Goal: Ask a question: Seek information or help from site administrators or community

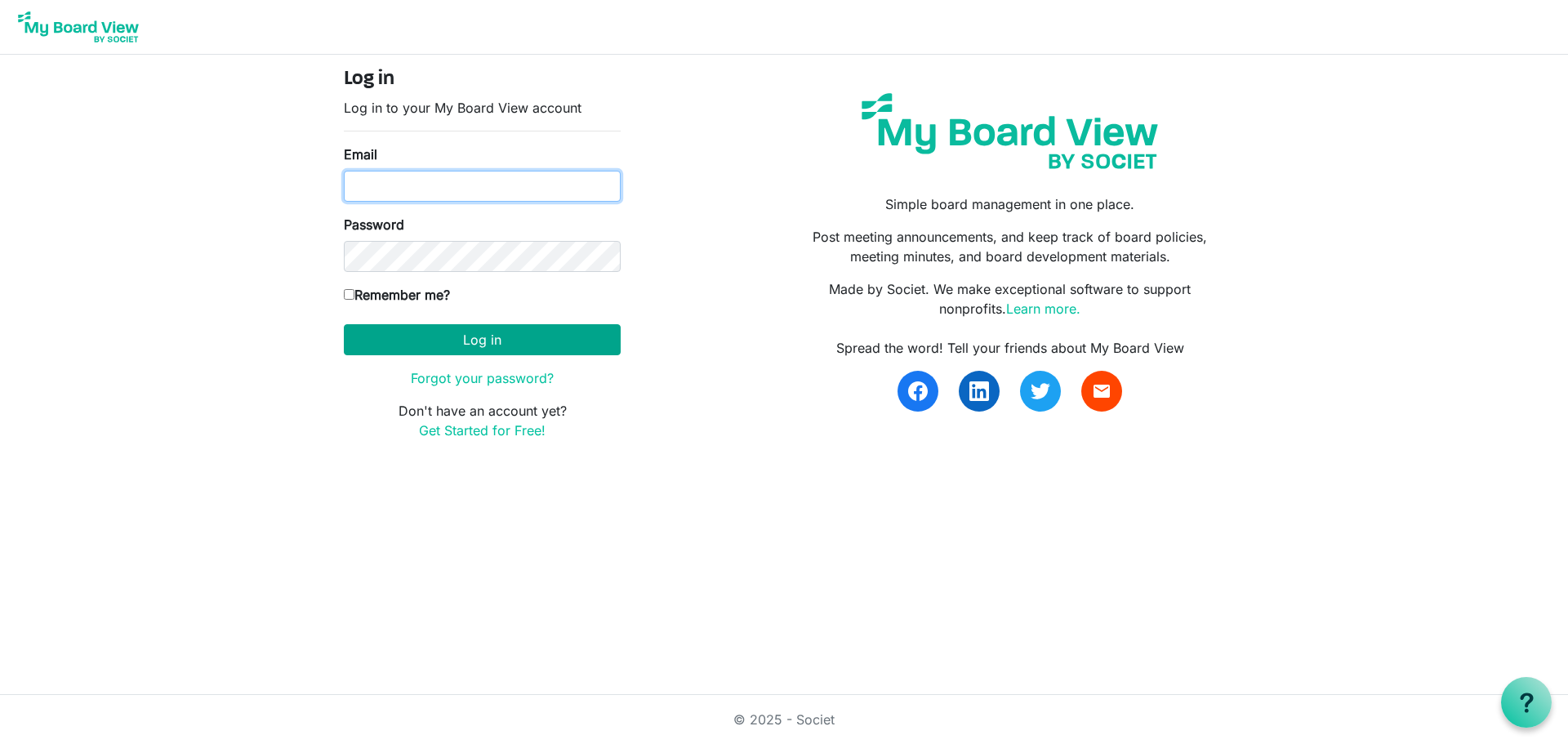
type input "[EMAIL_ADDRESS][DOMAIN_NAME]"
click at [532, 337] on button "Log in" at bounding box center [482, 339] width 277 height 31
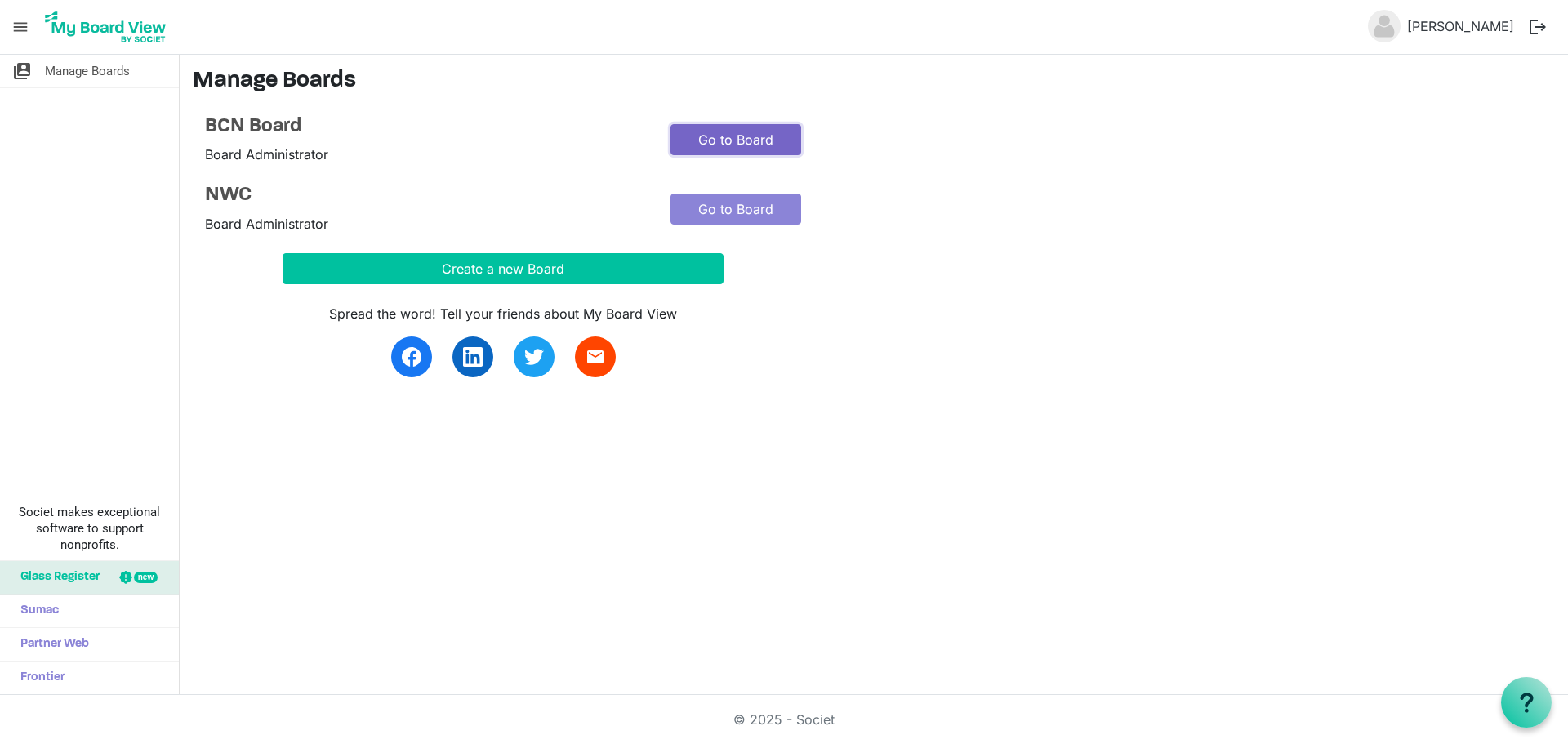
click at [738, 130] on link "Go to Board" at bounding box center [735, 139] width 130 height 31
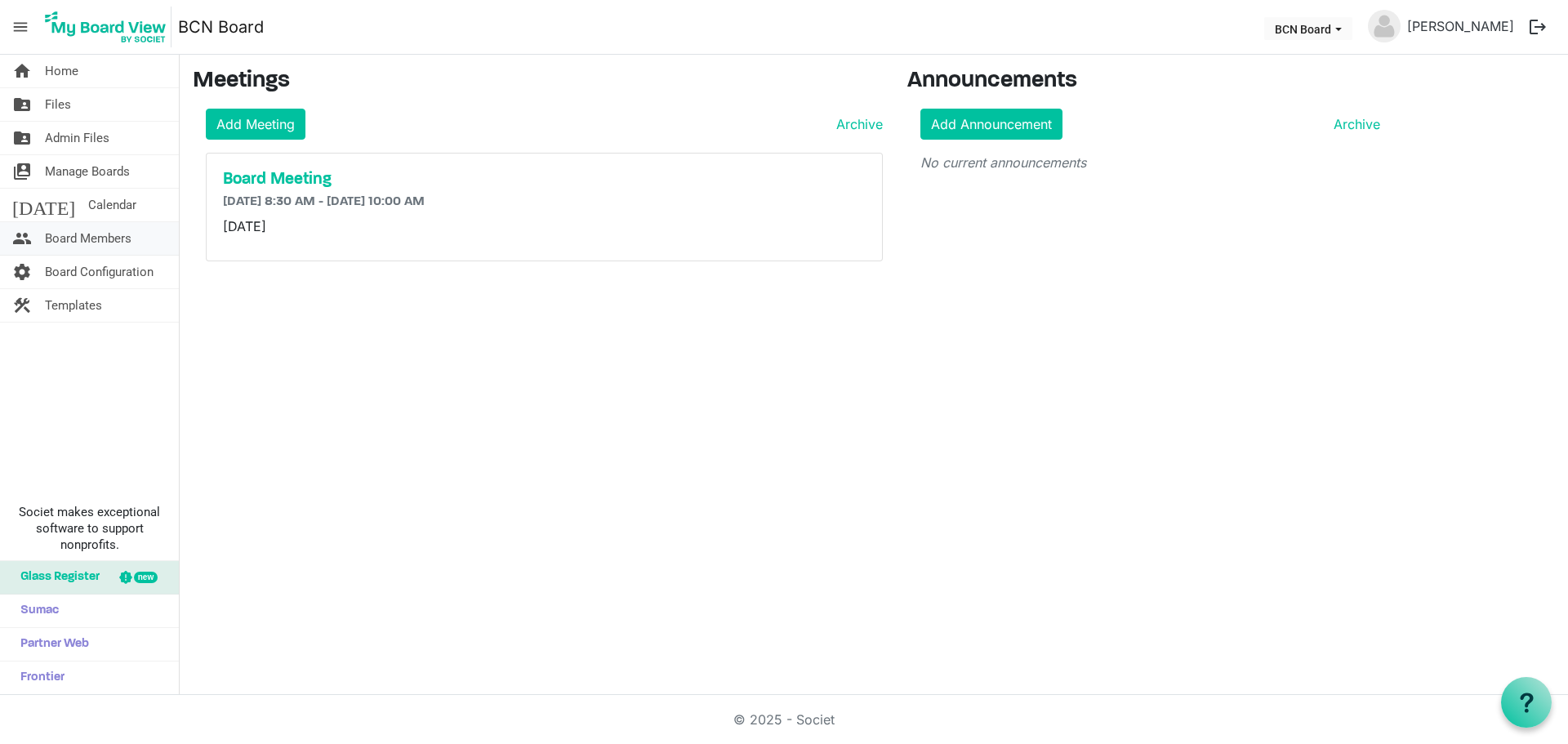
click at [101, 243] on span "Board Members" at bounding box center [88, 238] width 86 height 32
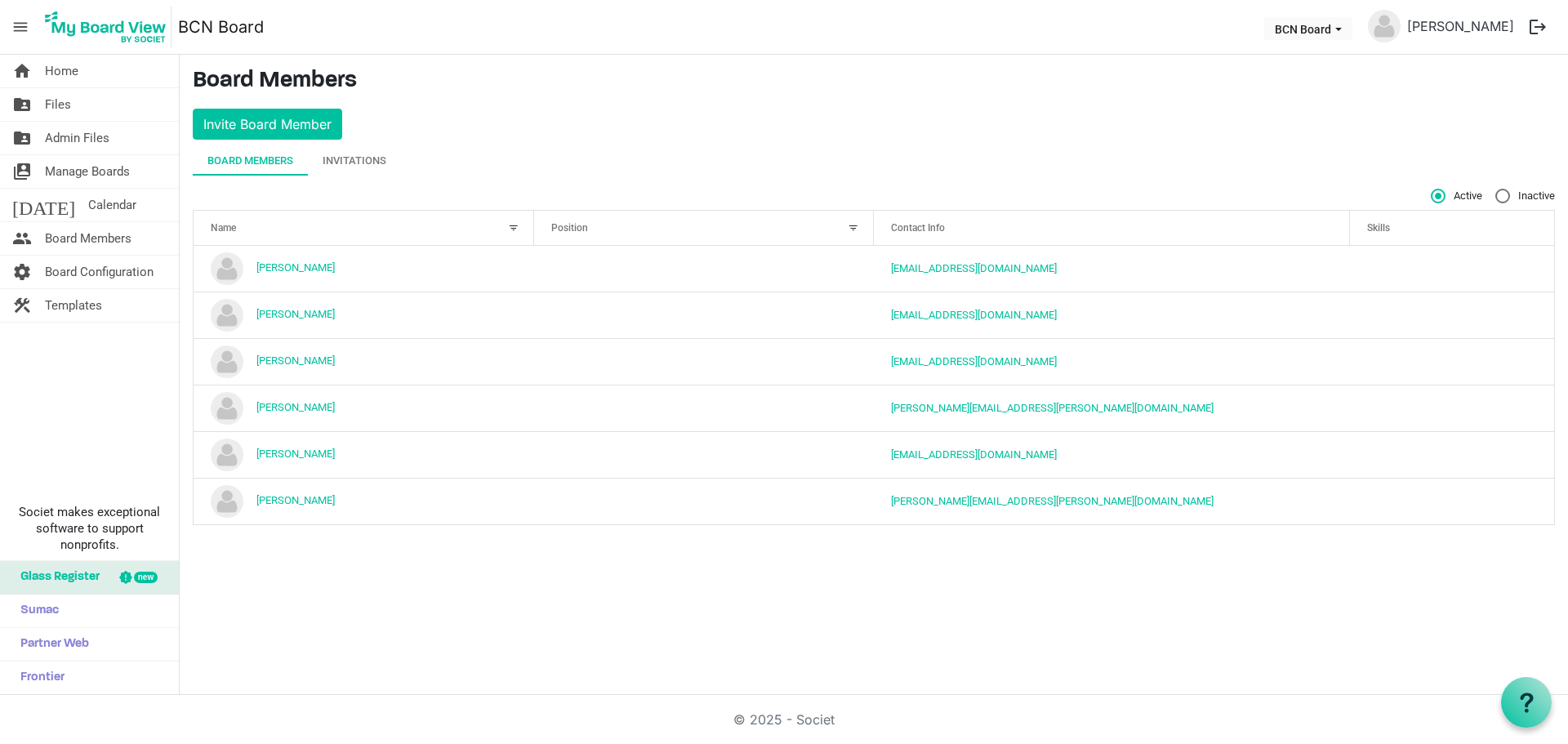
click at [916, 579] on div "home Home folder_shared Files folder_shared Admin Files switch_account Manage B…" at bounding box center [784, 375] width 1568 height 640
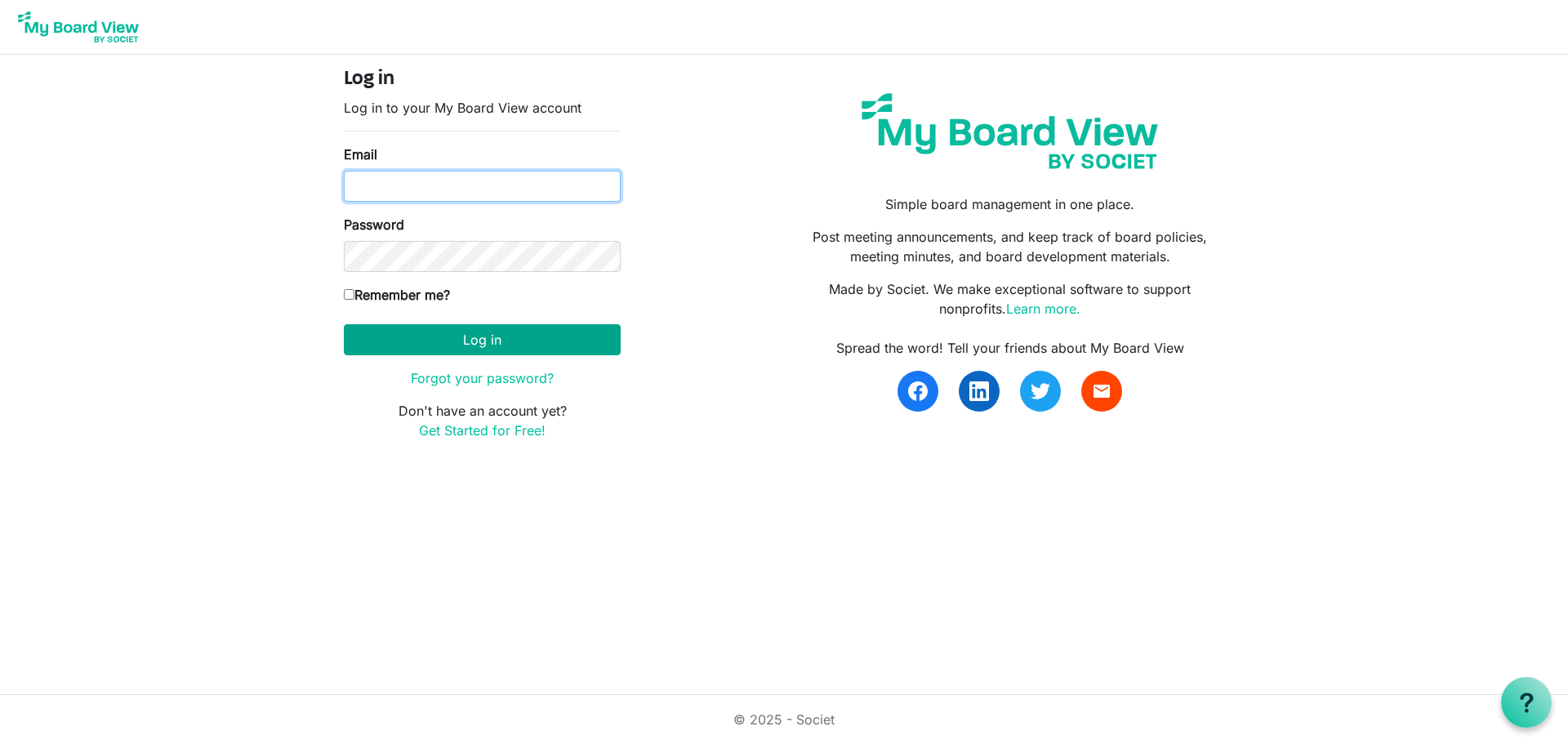
type input "[EMAIL_ADDRESS][DOMAIN_NAME]"
click at [523, 338] on button "Log in" at bounding box center [482, 339] width 277 height 31
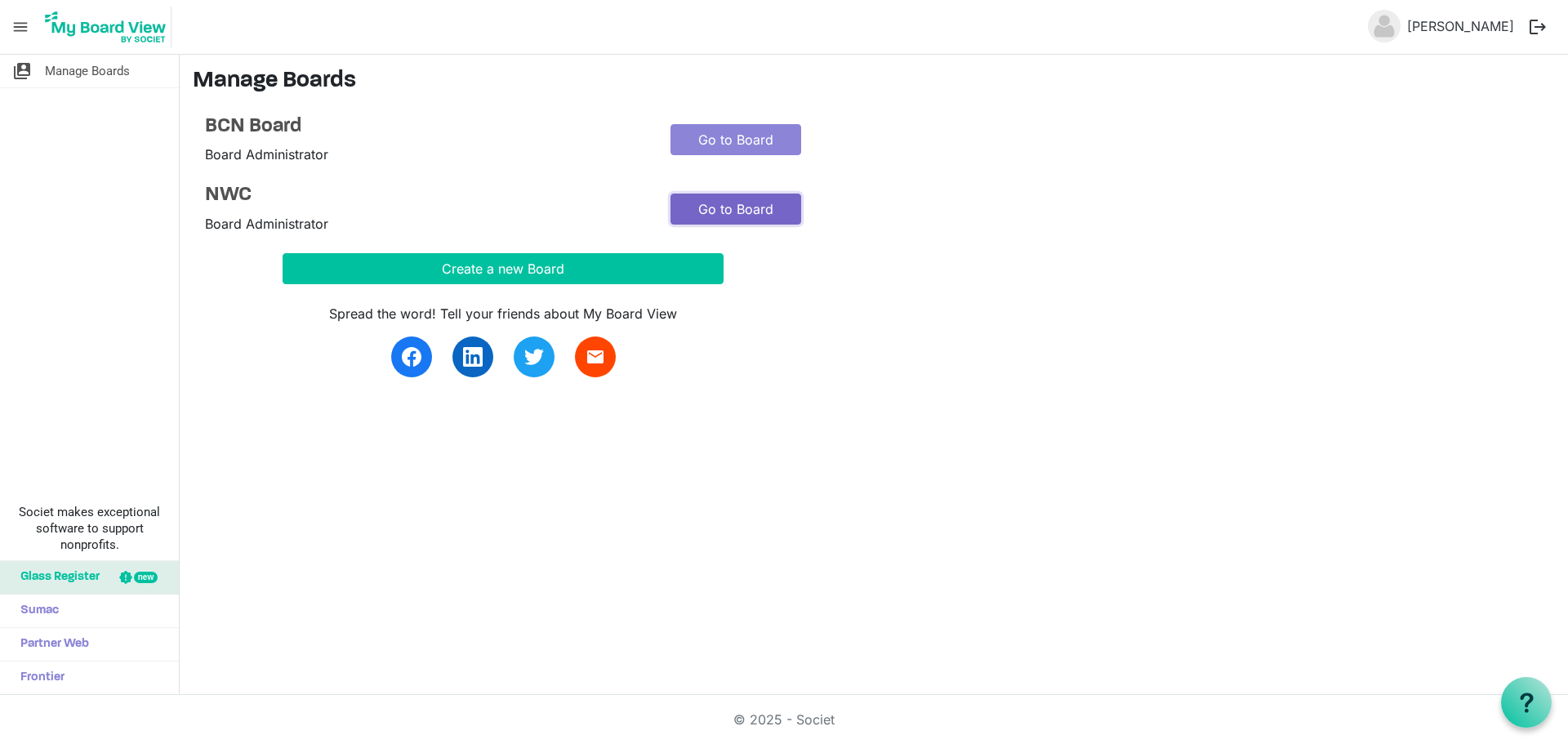
click at [704, 206] on link "Go to Board" at bounding box center [735, 208] width 130 height 31
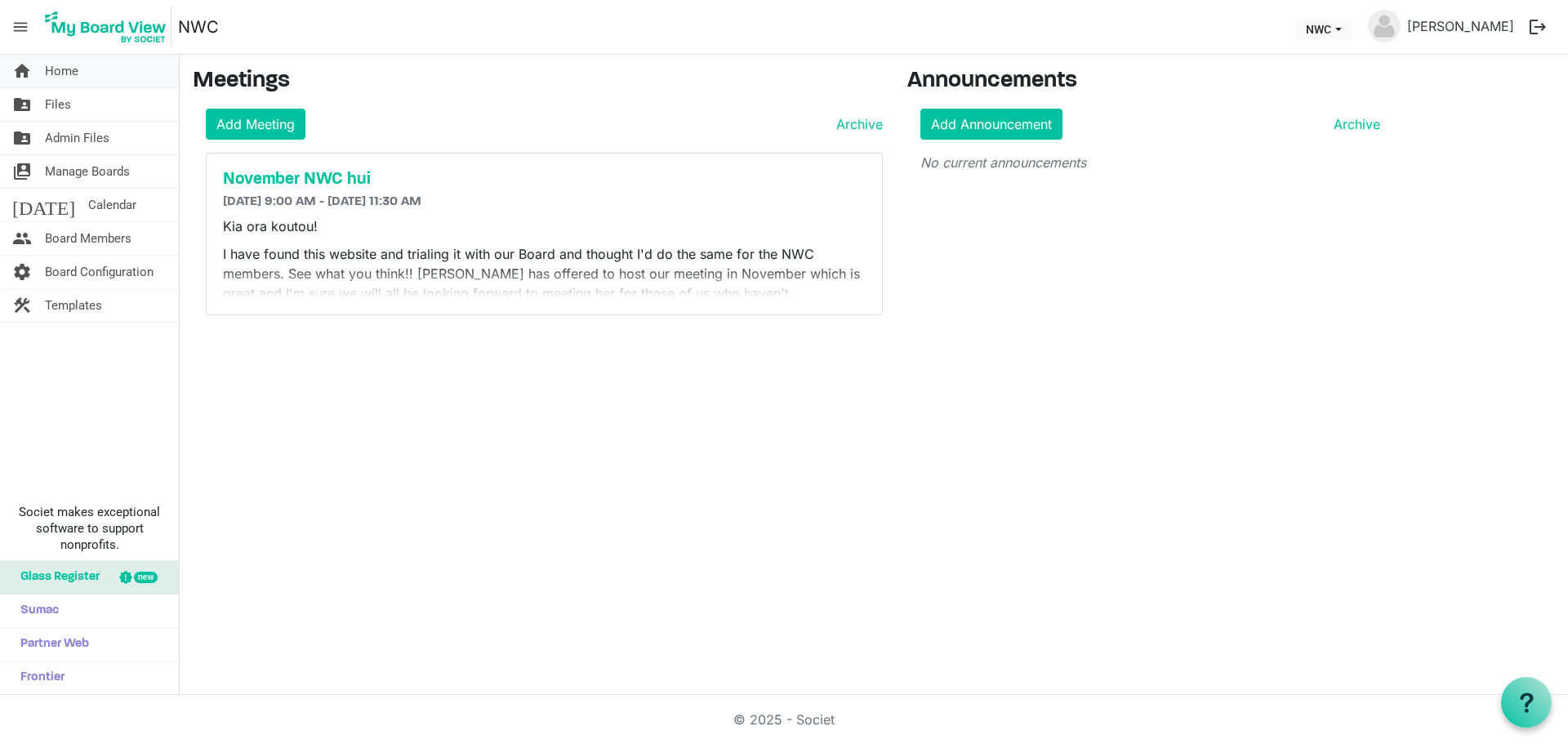
click at [95, 69] on link "home Home" at bounding box center [90, 71] width 179 height 32
click at [57, 71] on span "Home" at bounding box center [61, 71] width 33 height 32
click at [21, 26] on span "menu" at bounding box center [20, 27] width 31 height 31
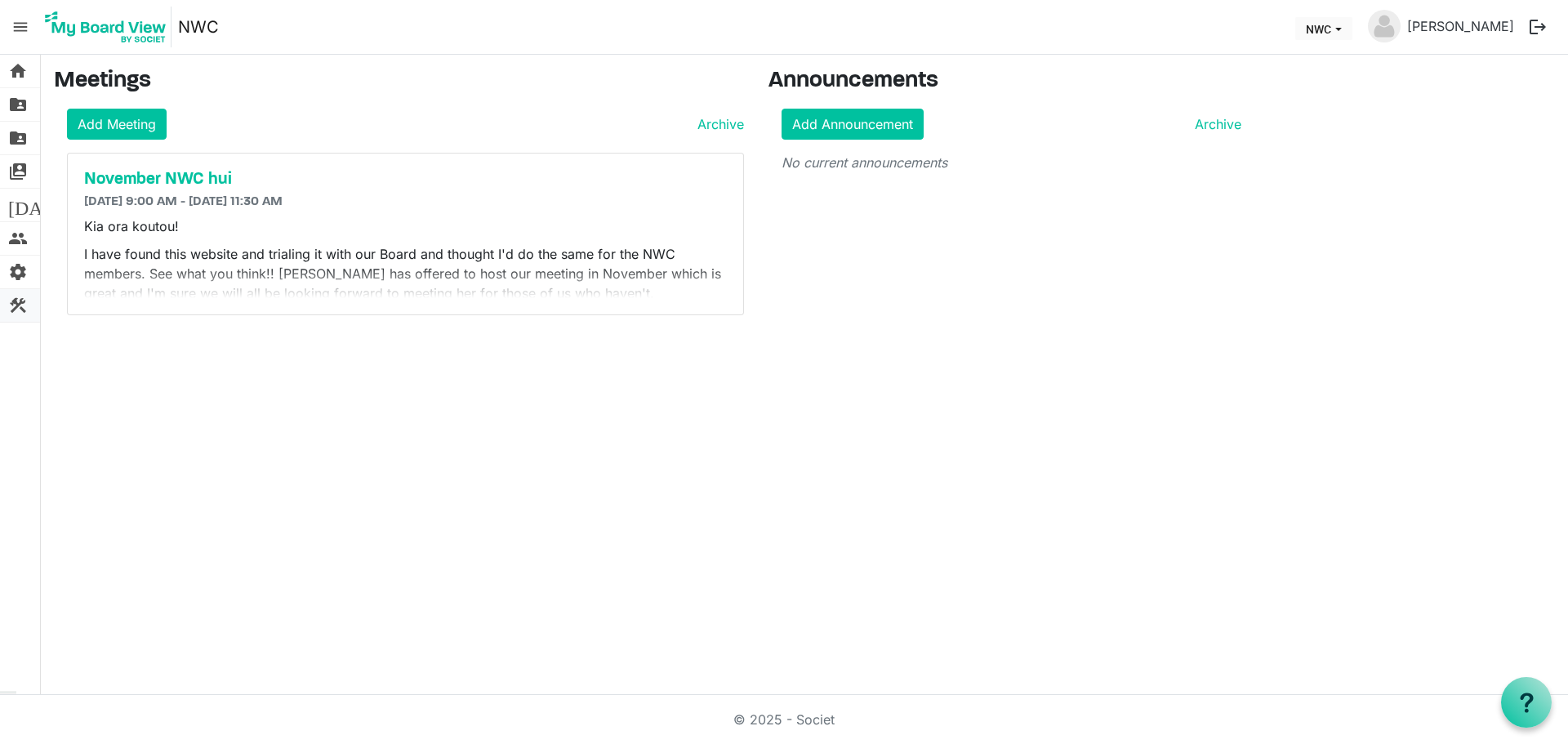
click at [21, 302] on span "construction" at bounding box center [18, 304] width 20 height 32
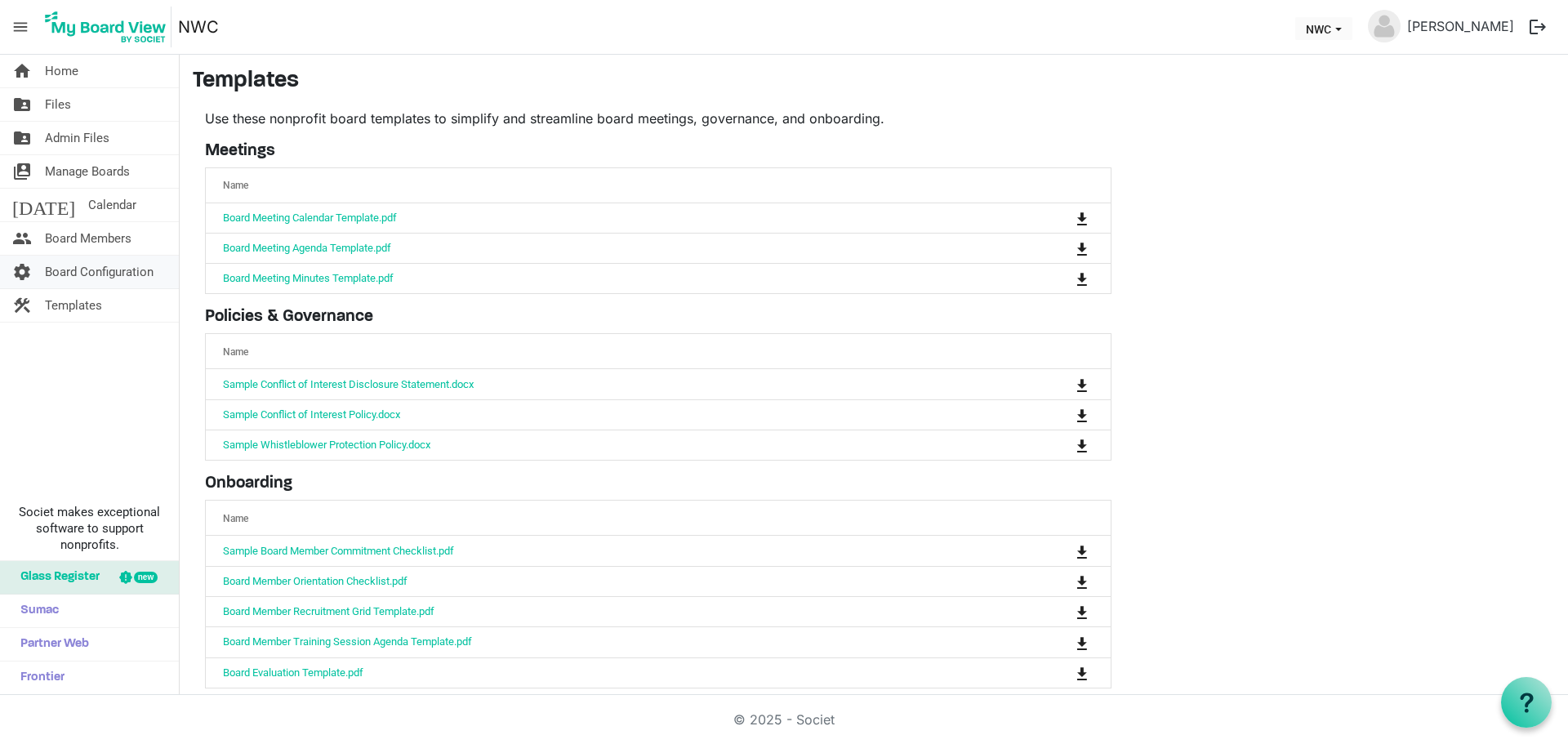
click at [61, 268] on span "Board Configuration" at bounding box center [99, 271] width 109 height 32
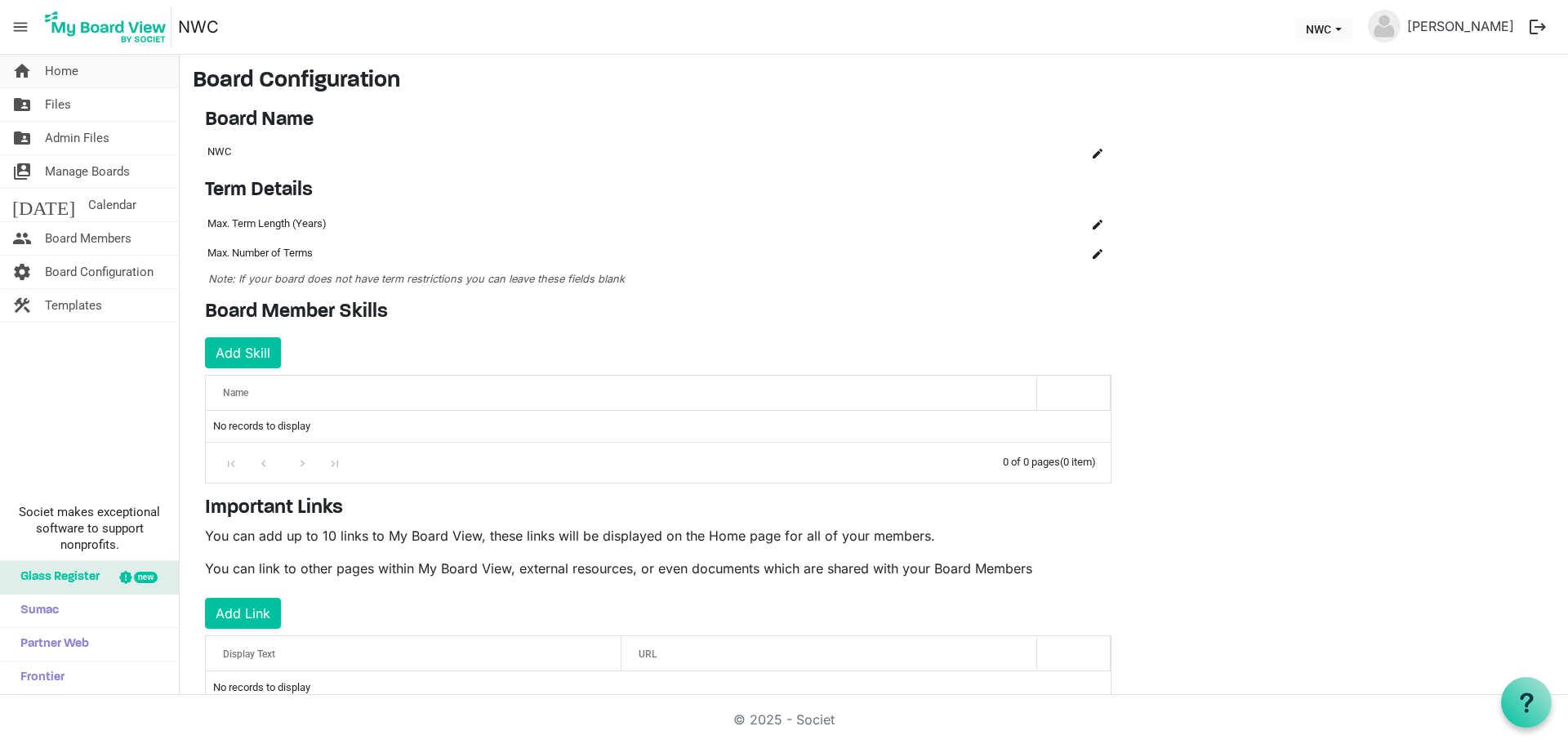
click at [65, 74] on span "Home" at bounding box center [61, 71] width 33 height 32
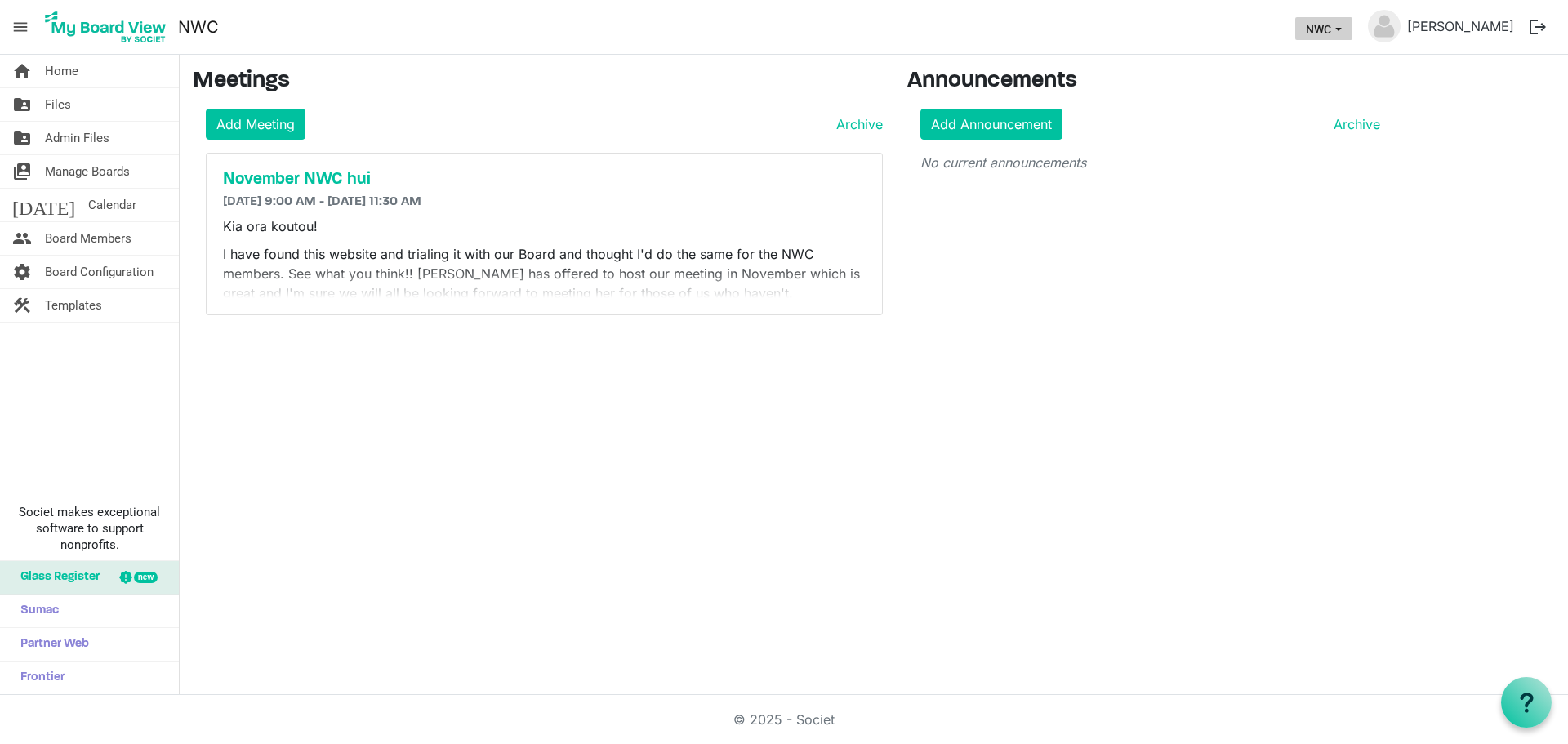
click at [1346, 29] on span "NWC dropdownbutton" at bounding box center [1338, 29] width 15 height 7
click at [1341, 86] on li "NWC" at bounding box center [1351, 90] width 98 height 29
click at [88, 60] on link "home Home" at bounding box center [90, 71] width 179 height 32
click at [81, 67] on link "home Home" at bounding box center [90, 71] width 179 height 32
click at [90, 170] on span "Manage Boards" at bounding box center [87, 171] width 85 height 32
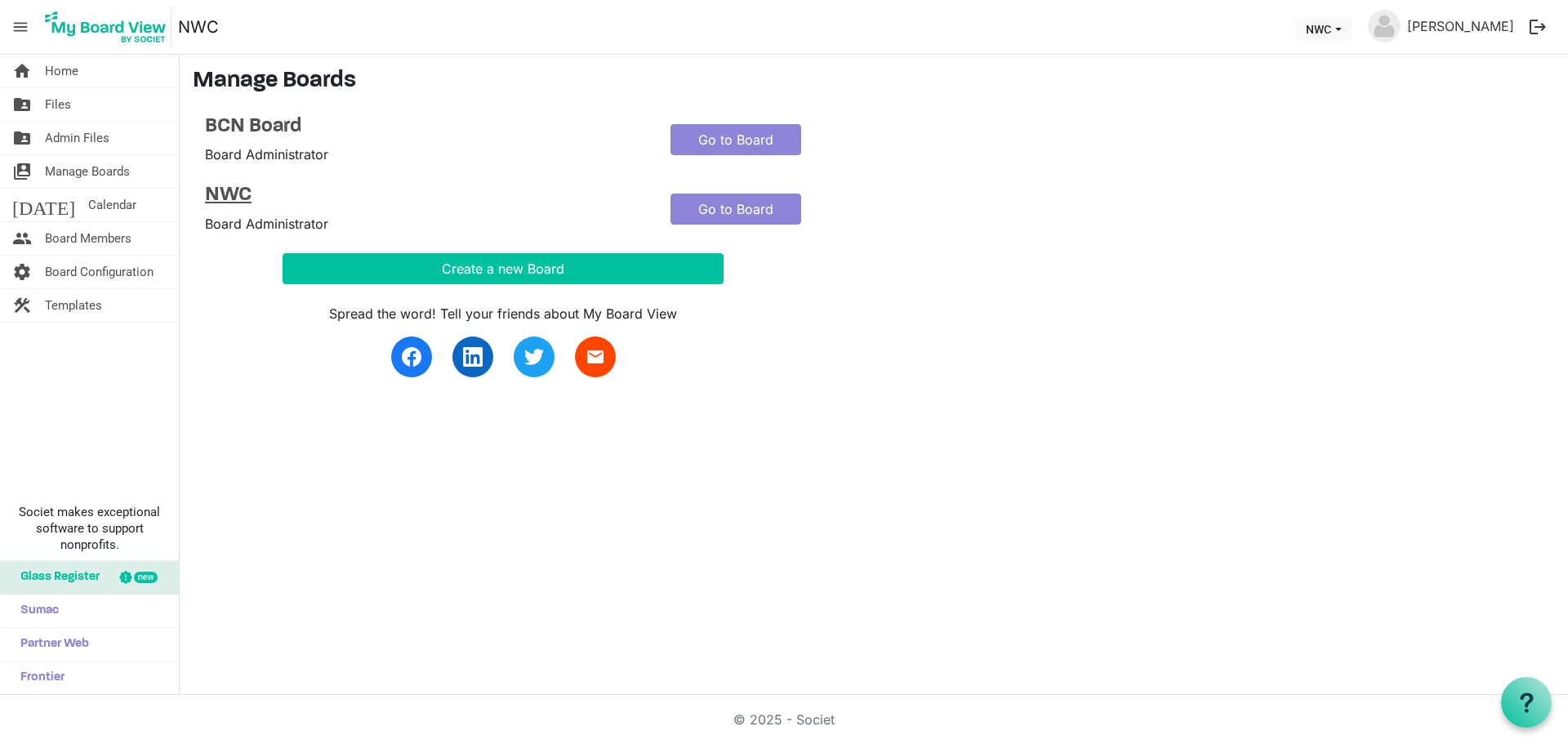
click at [227, 191] on h4 "NWC" at bounding box center [426, 195] width 441 height 24
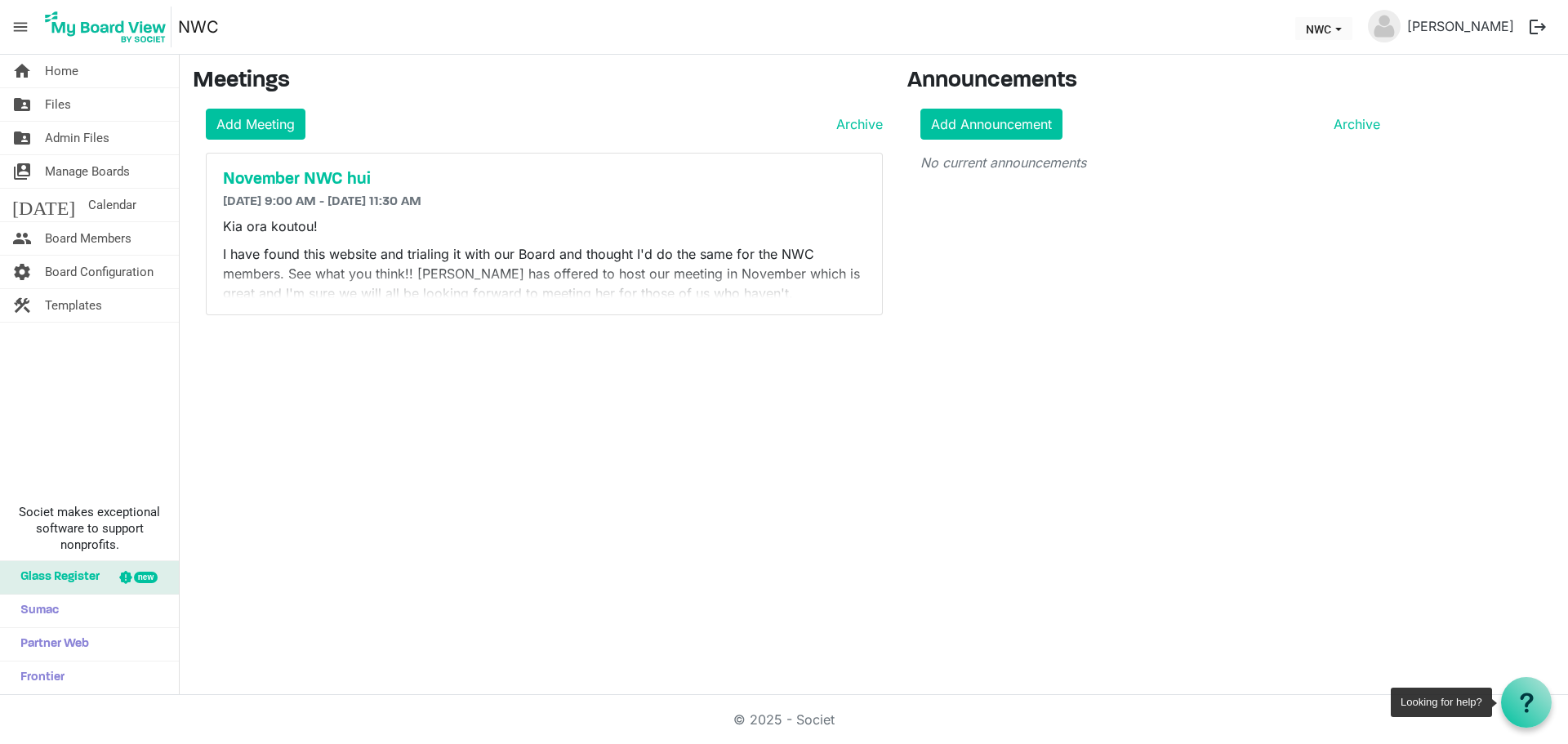
click at [1527, 699] on icon at bounding box center [1527, 703] width 21 height 21
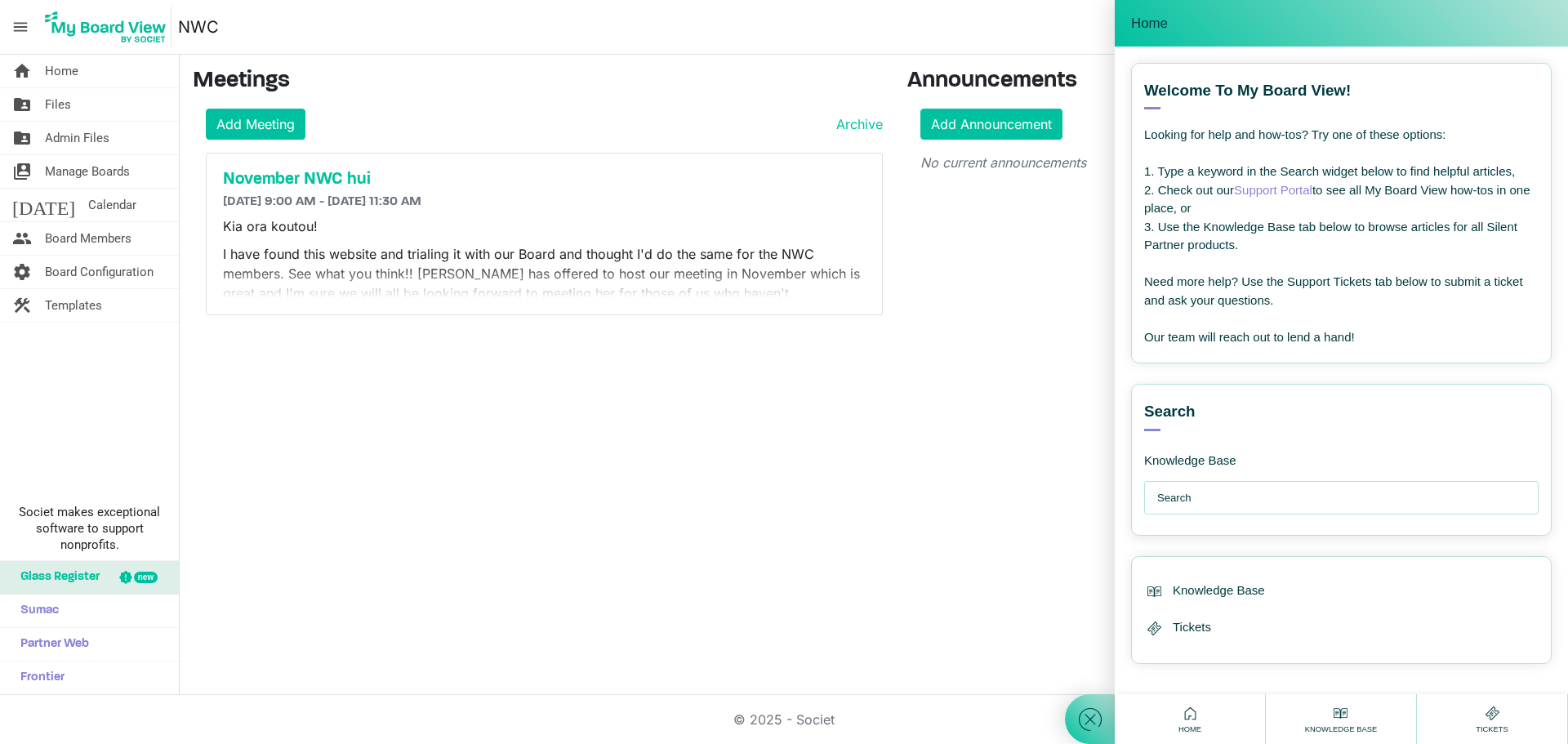
click at [1248, 495] on input "text" at bounding box center [1346, 498] width 377 height 32
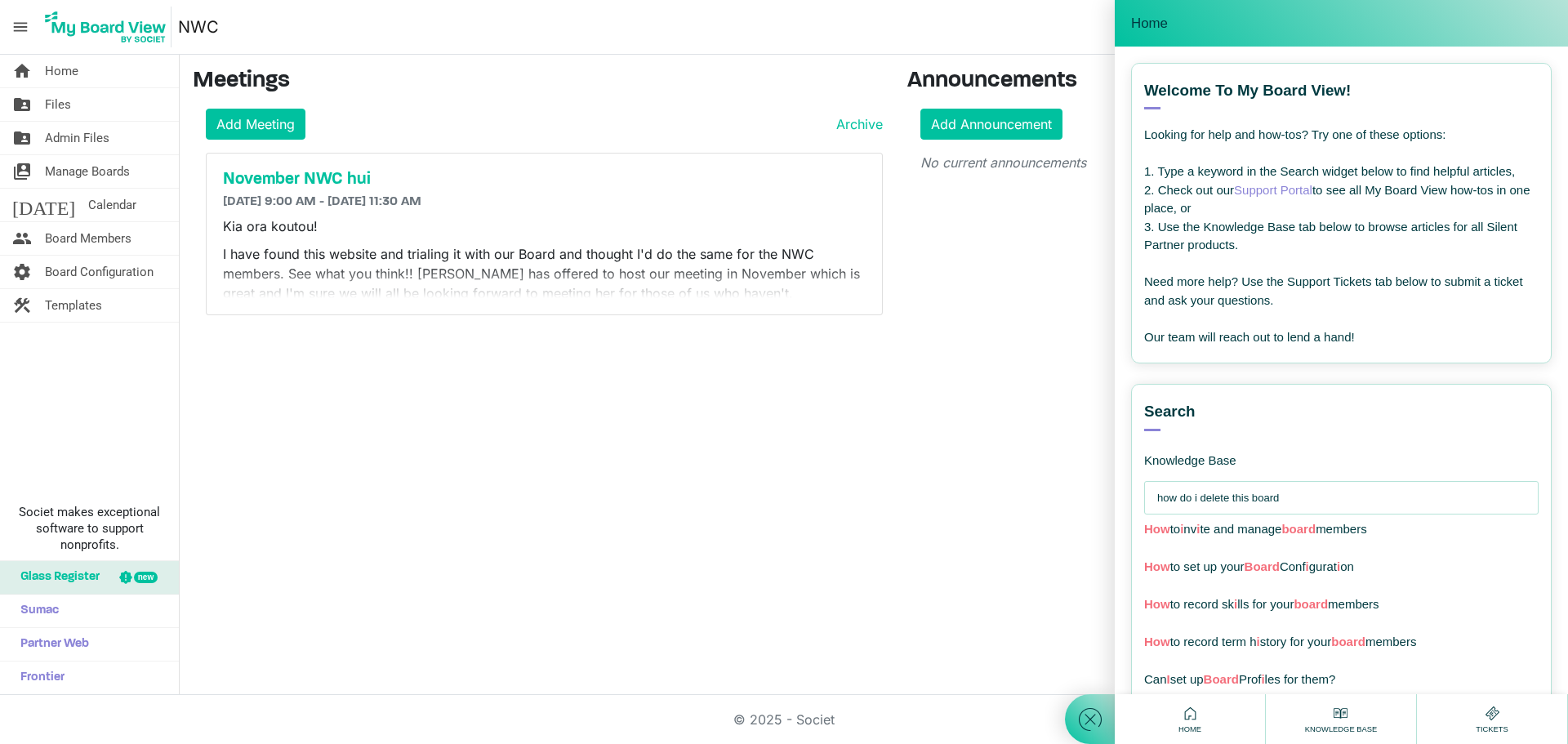
type input "how do i delete this board"
click at [1277, 187] on link "Support Portal" at bounding box center [1273, 189] width 78 height 14
click at [882, 126] on link "Archive" at bounding box center [856, 124] width 53 height 20
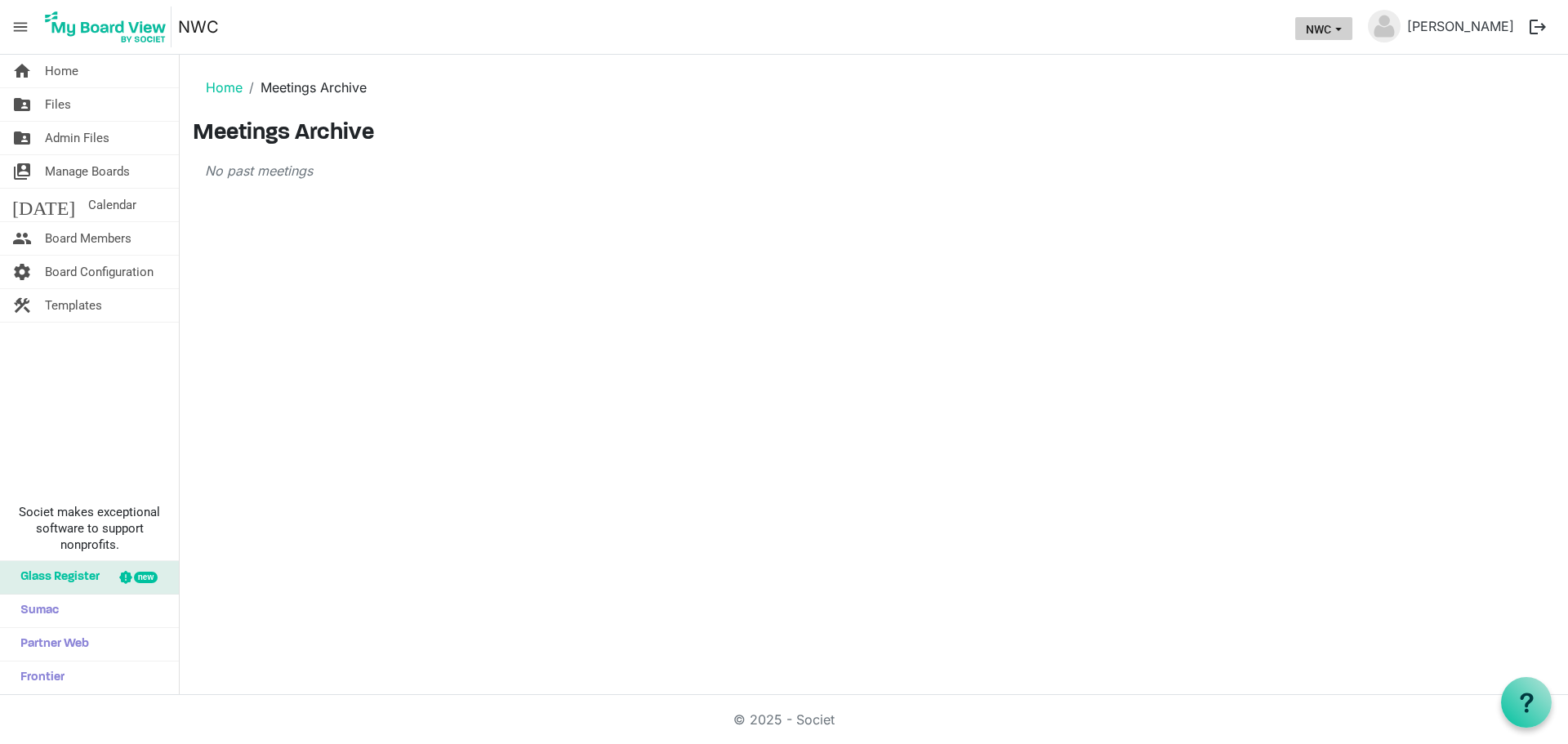
click at [1337, 26] on button "NWC" at bounding box center [1323, 29] width 57 height 23
click at [1326, 90] on li "NWC" at bounding box center [1351, 90] width 98 height 29
click at [123, 272] on span "Board Configuration" at bounding box center [99, 271] width 109 height 32
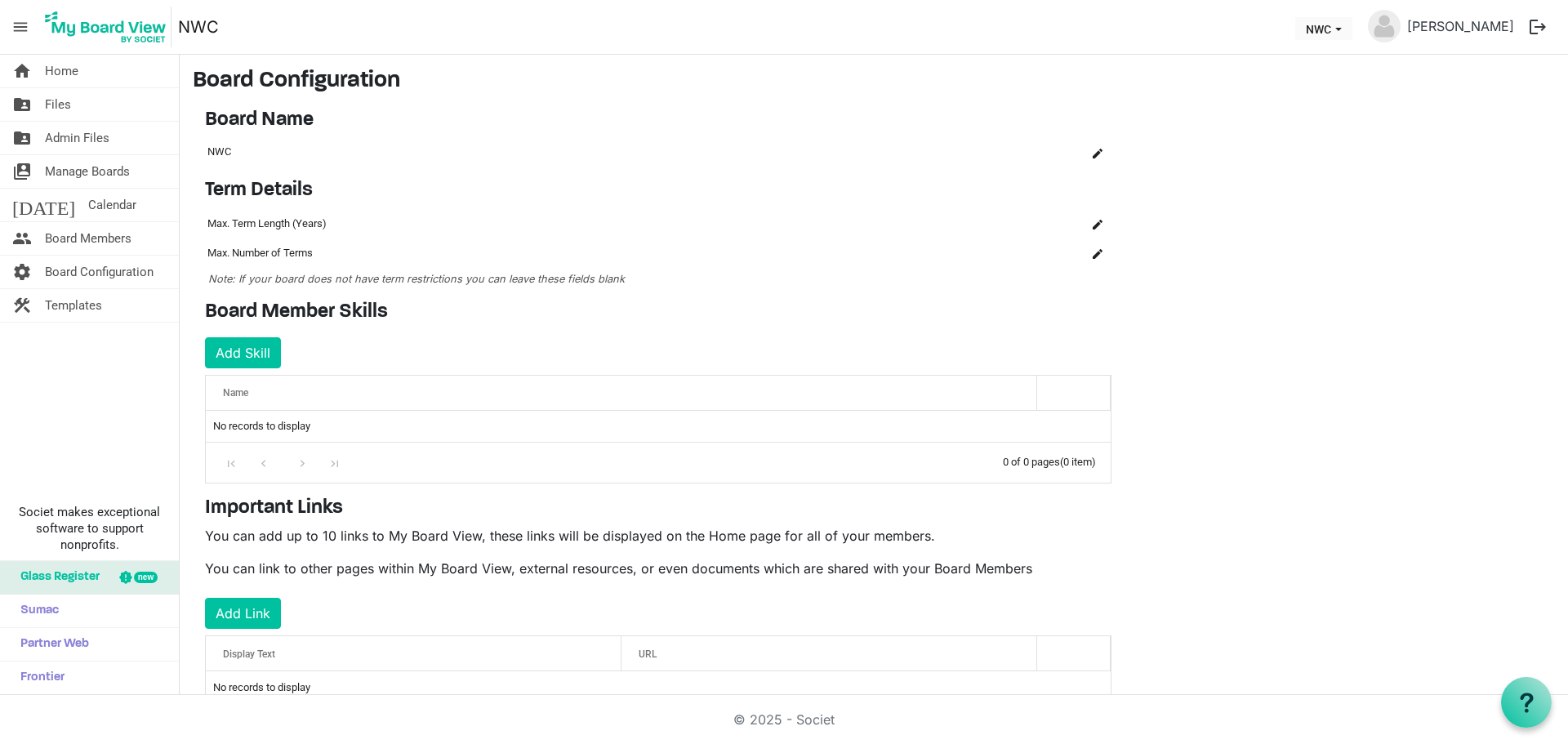
click at [26, 27] on span "menu" at bounding box center [20, 27] width 31 height 31
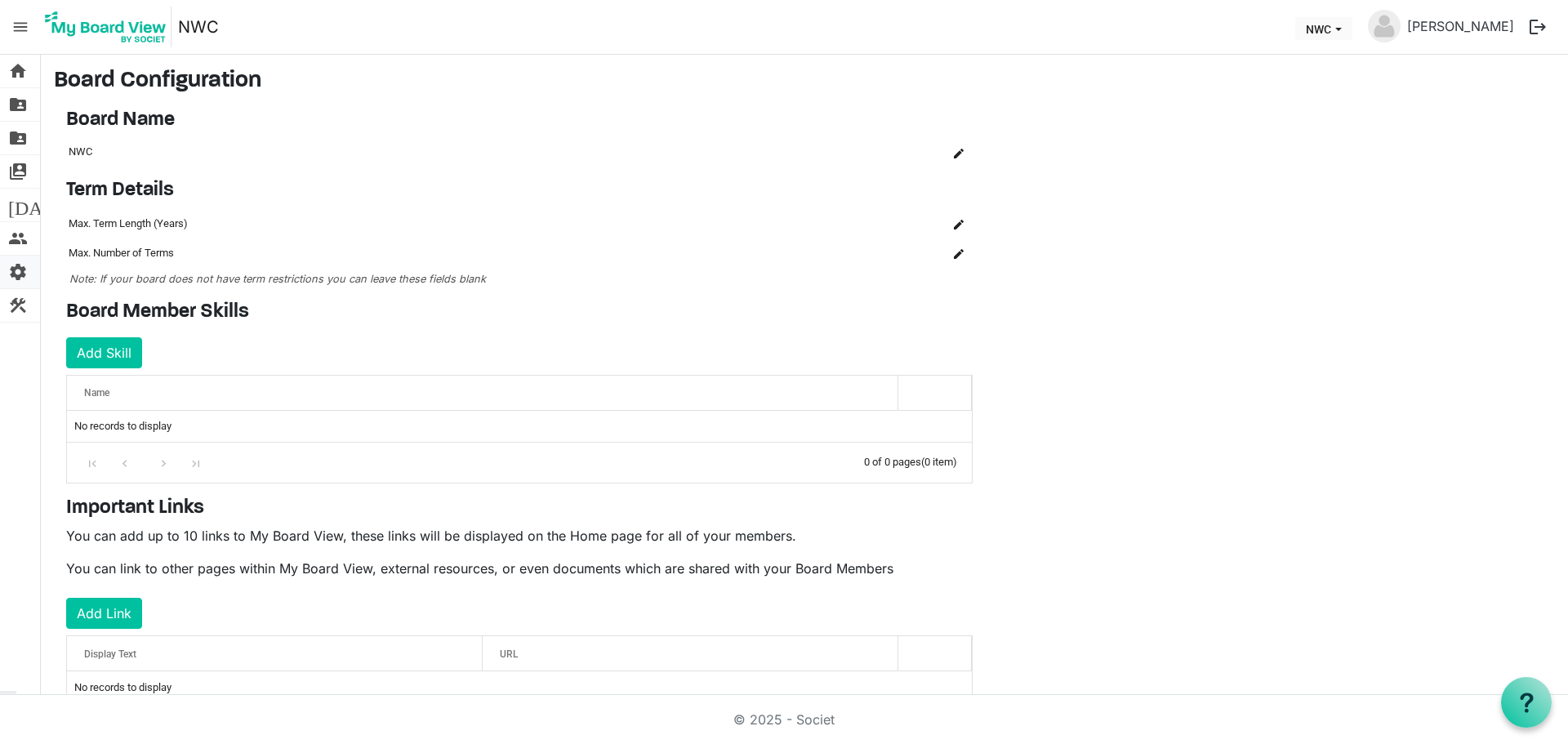
click at [2, 272] on link "settings Board Configuration" at bounding box center [20, 271] width 40 height 32
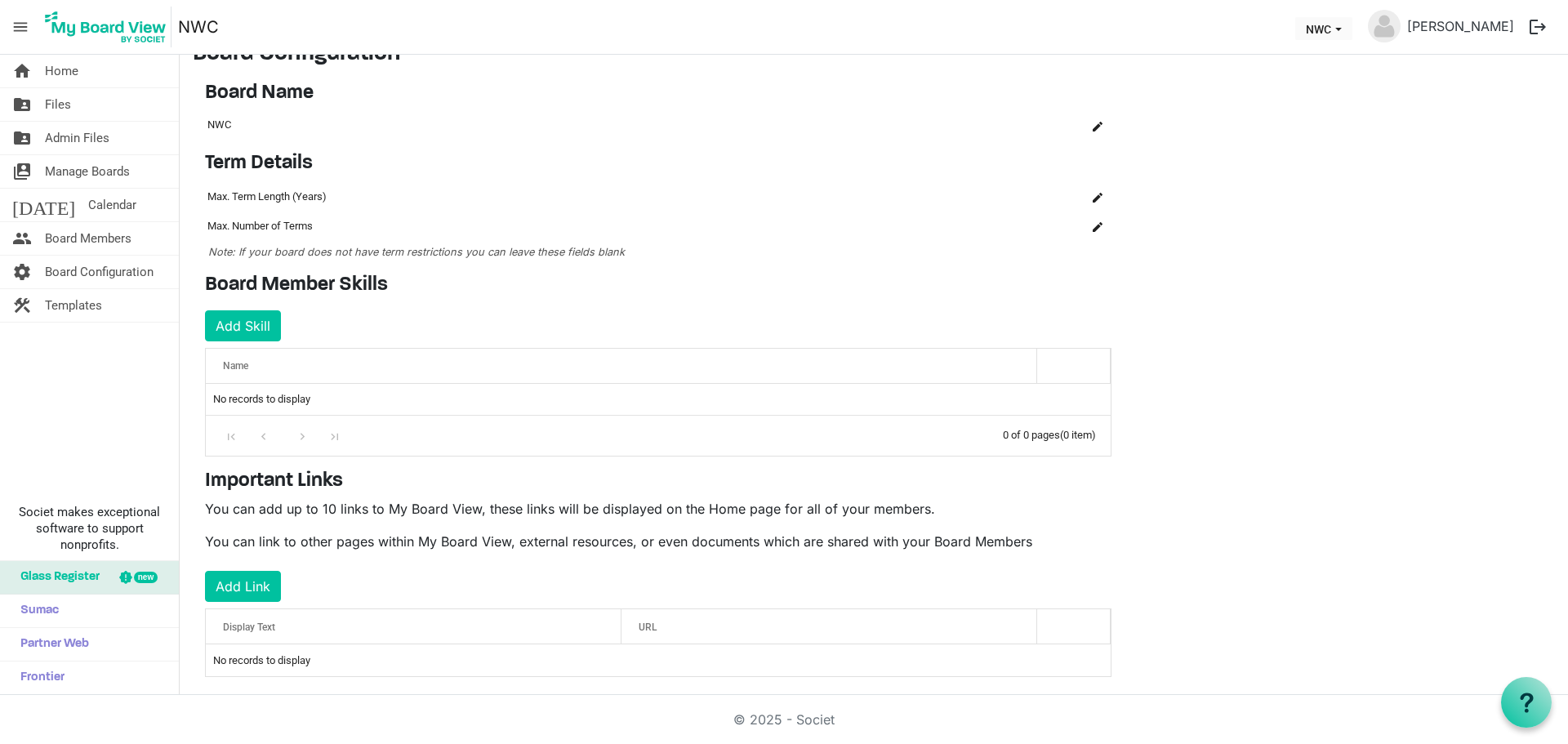
scroll to position [48, 0]
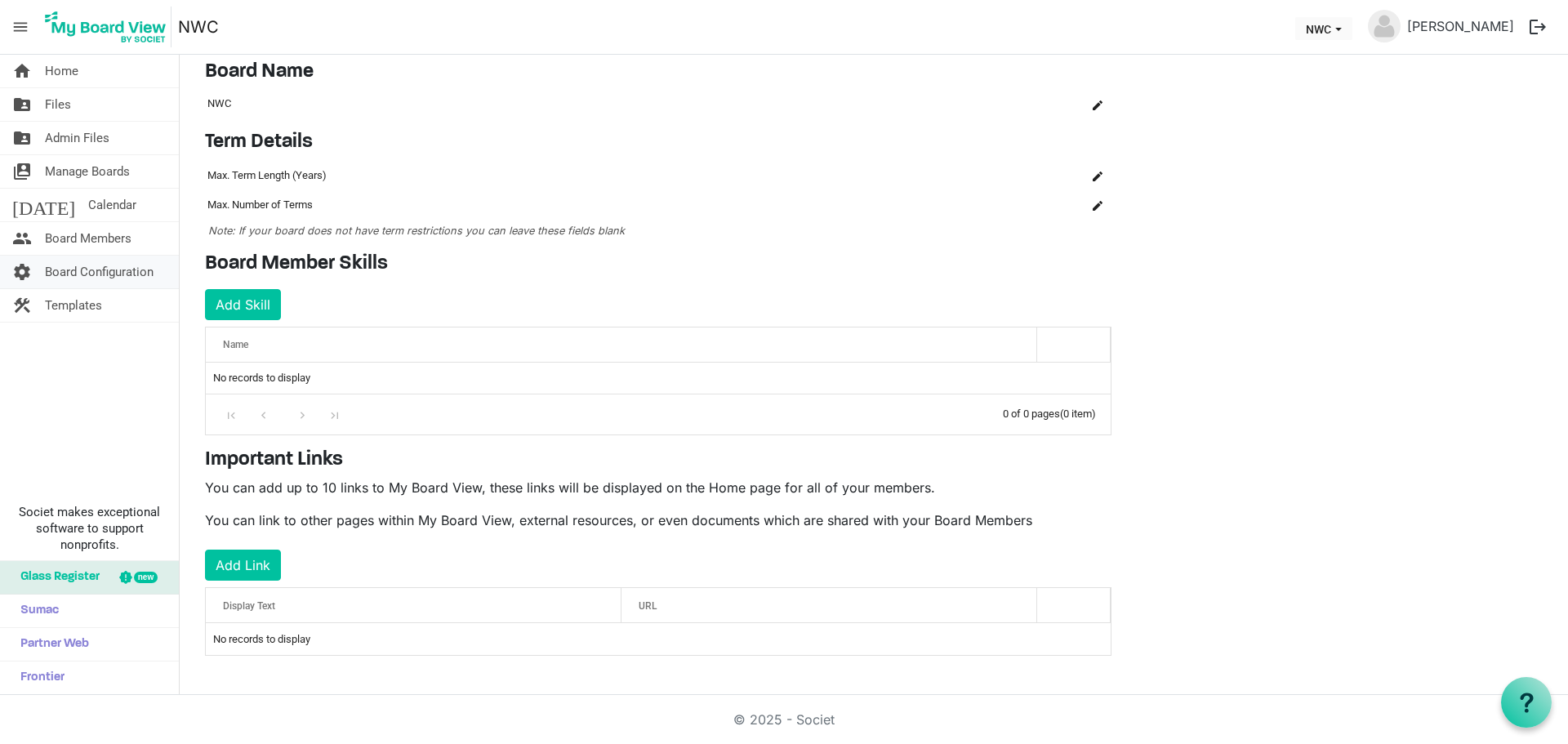
click at [56, 273] on span "Board Configuration" at bounding box center [99, 271] width 109 height 32
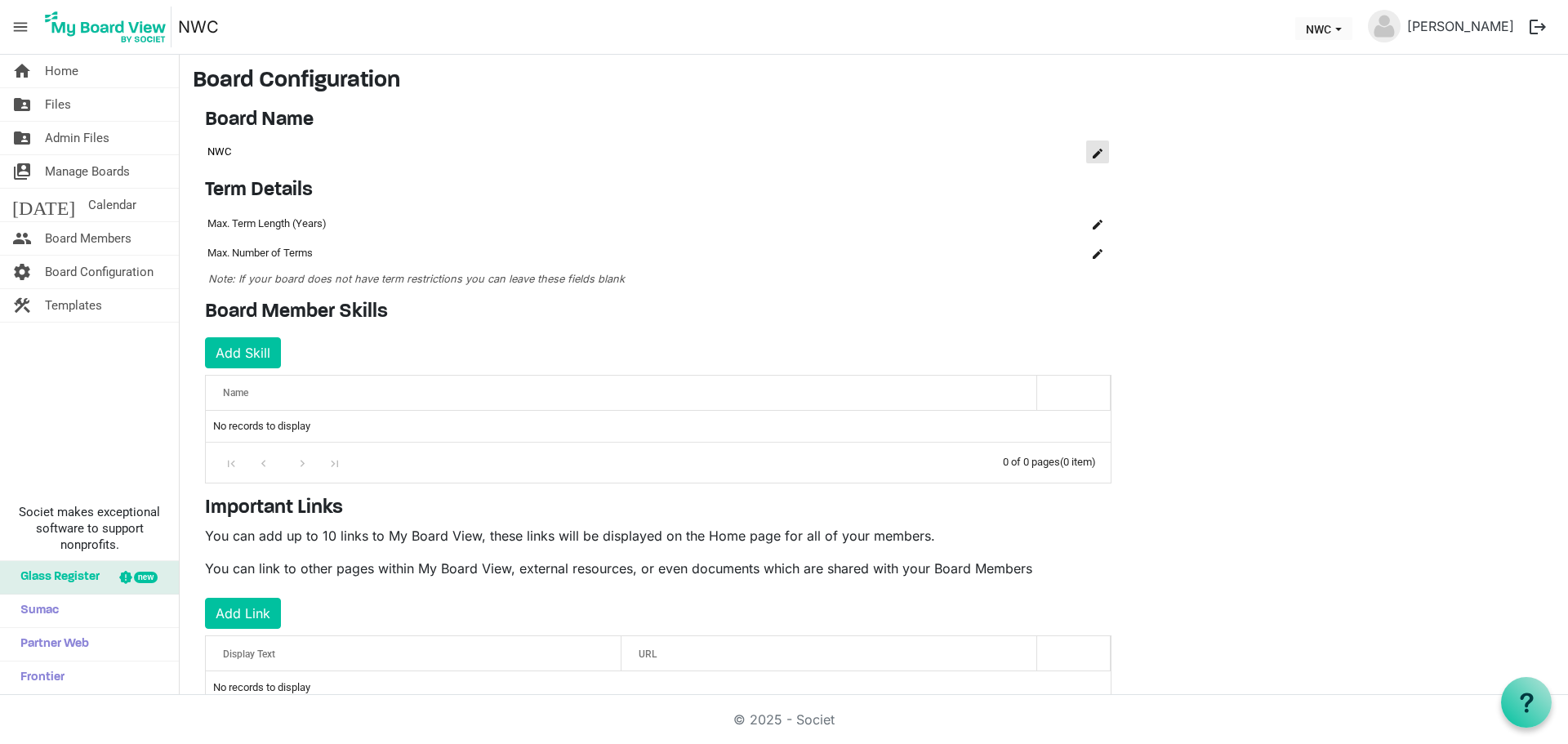
click at [1103, 149] on button "is Command column column header" at bounding box center [1098, 152] width 23 height 23
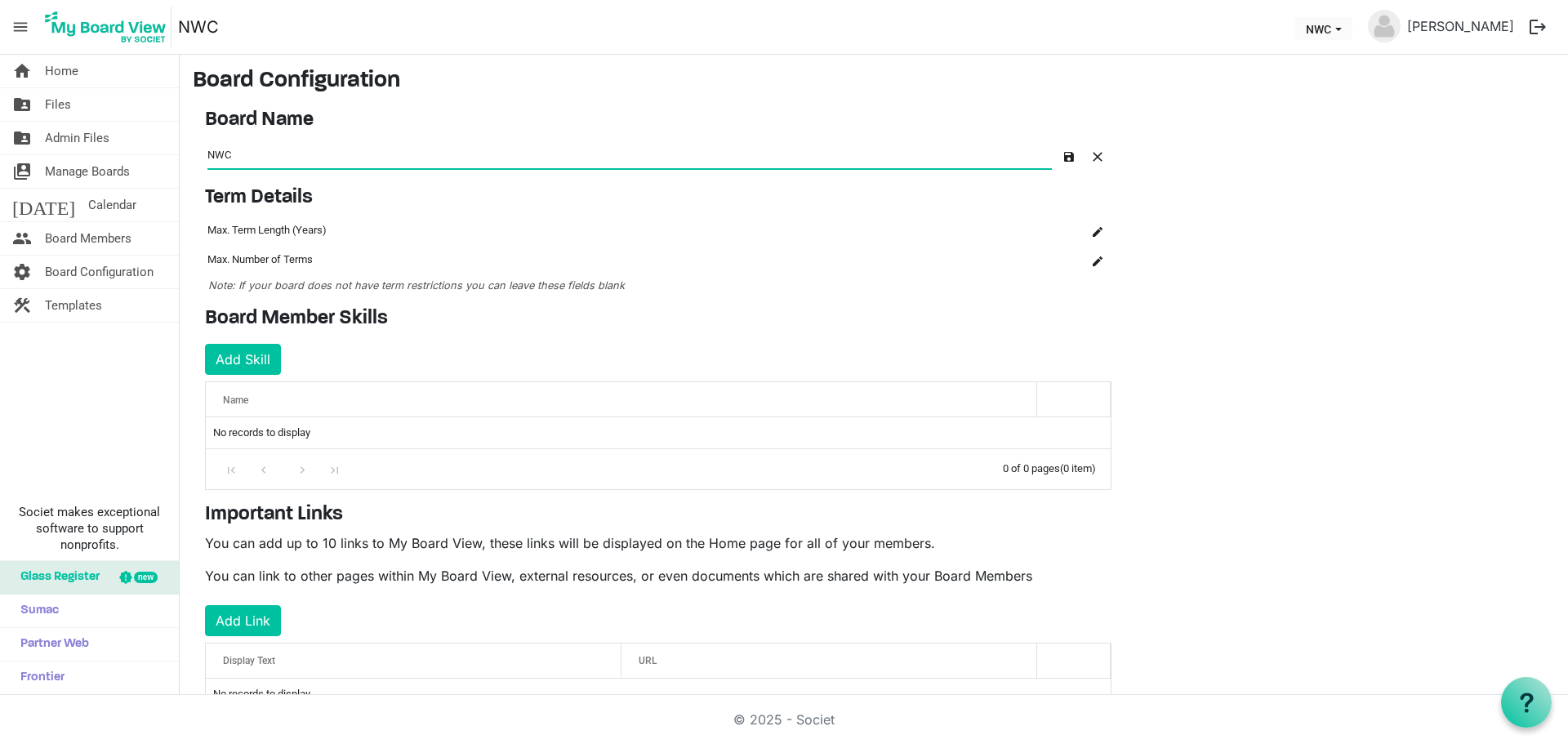
scroll to position [55, 0]
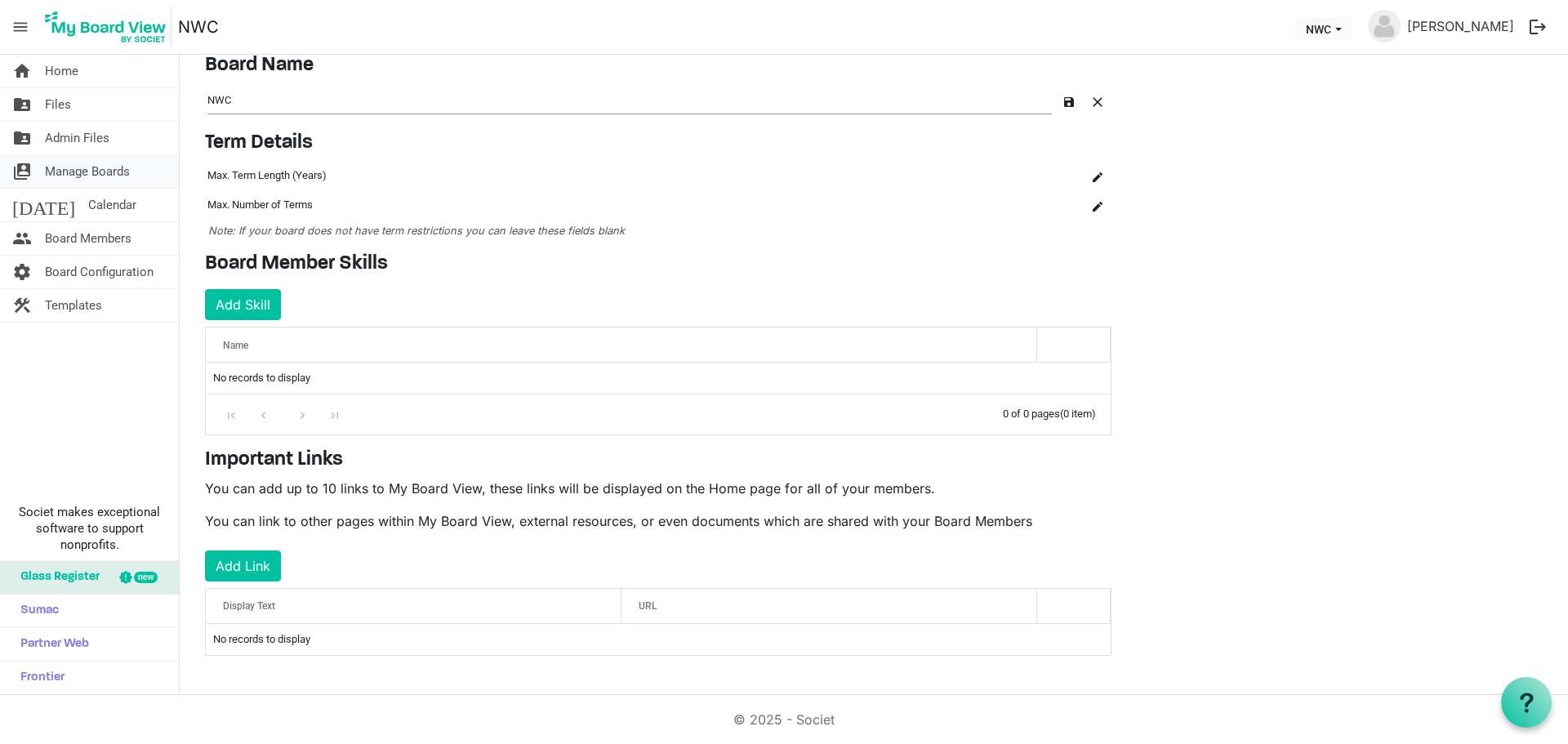
click at [108, 173] on span "Manage Boards" at bounding box center [87, 171] width 85 height 32
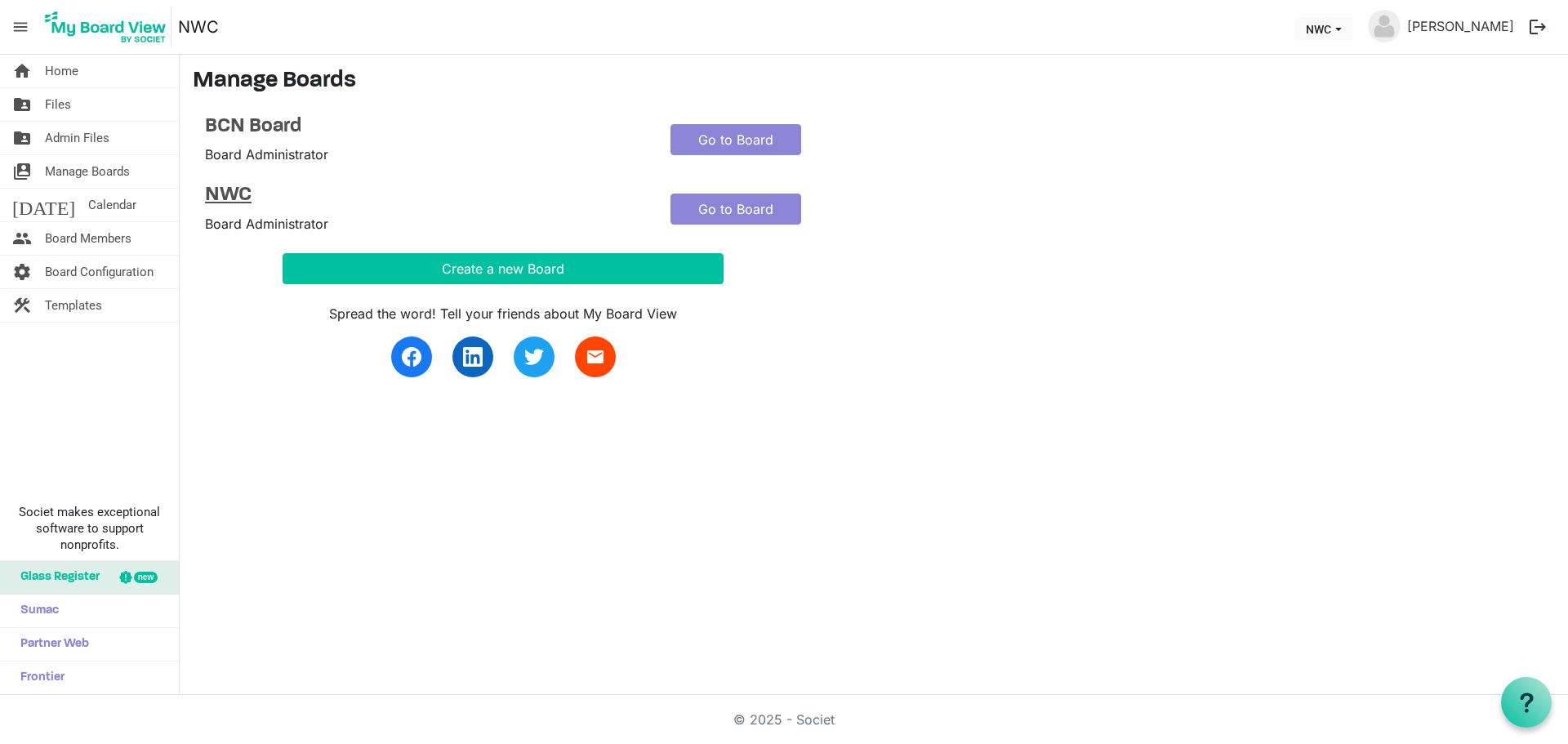
click at [233, 200] on h4 "NWC" at bounding box center [426, 195] width 441 height 24
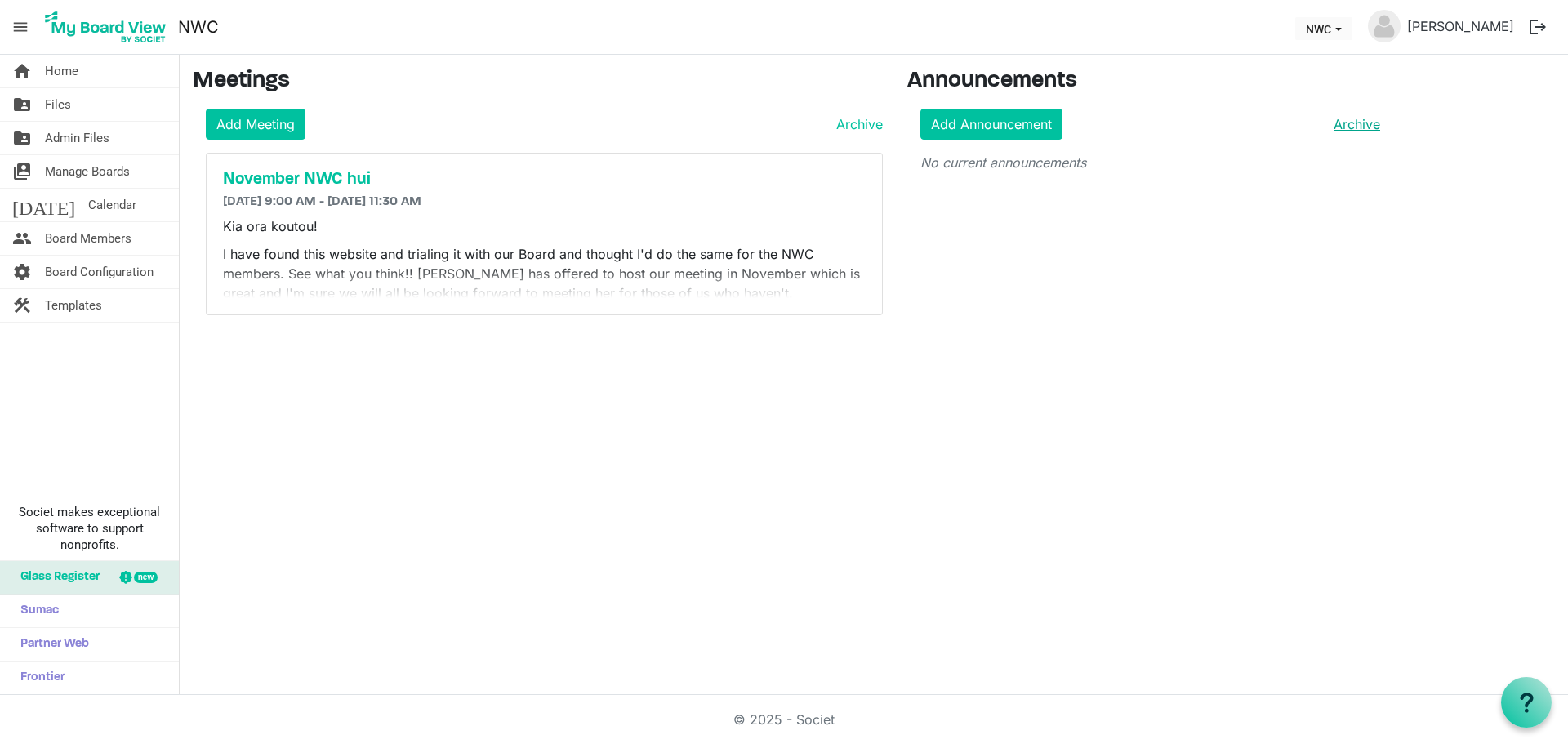
click at [1342, 131] on link "Archive" at bounding box center [1354, 124] width 53 height 20
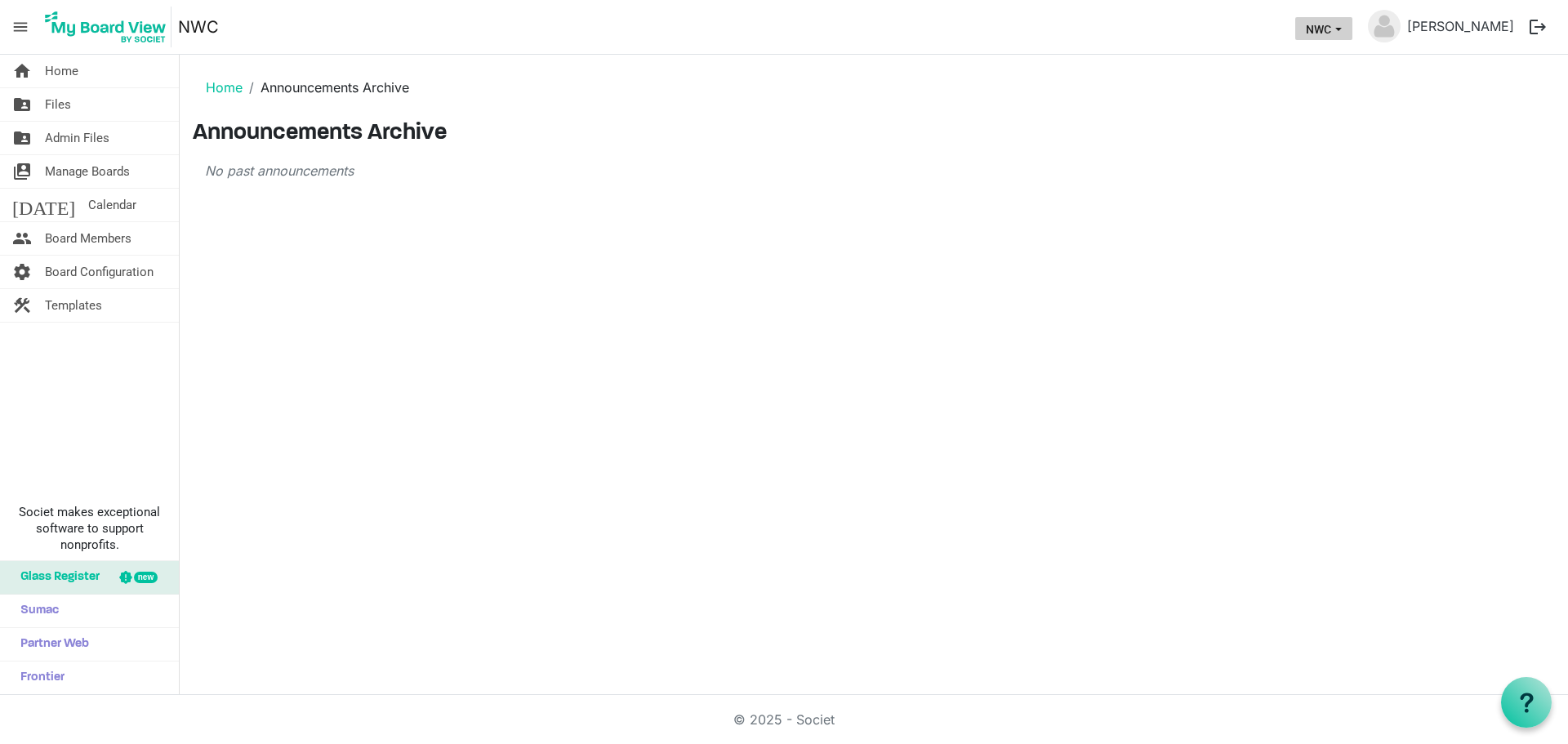
click at [1346, 27] on span "NWC dropdownbutton" at bounding box center [1338, 29] width 15 height 7
click at [433, 260] on div "home Home folder_shared Files folder_shared Admin Files switch_account Manage B…" at bounding box center [784, 375] width 1568 height 640
click at [217, 89] on link "Home" at bounding box center [224, 87] width 37 height 17
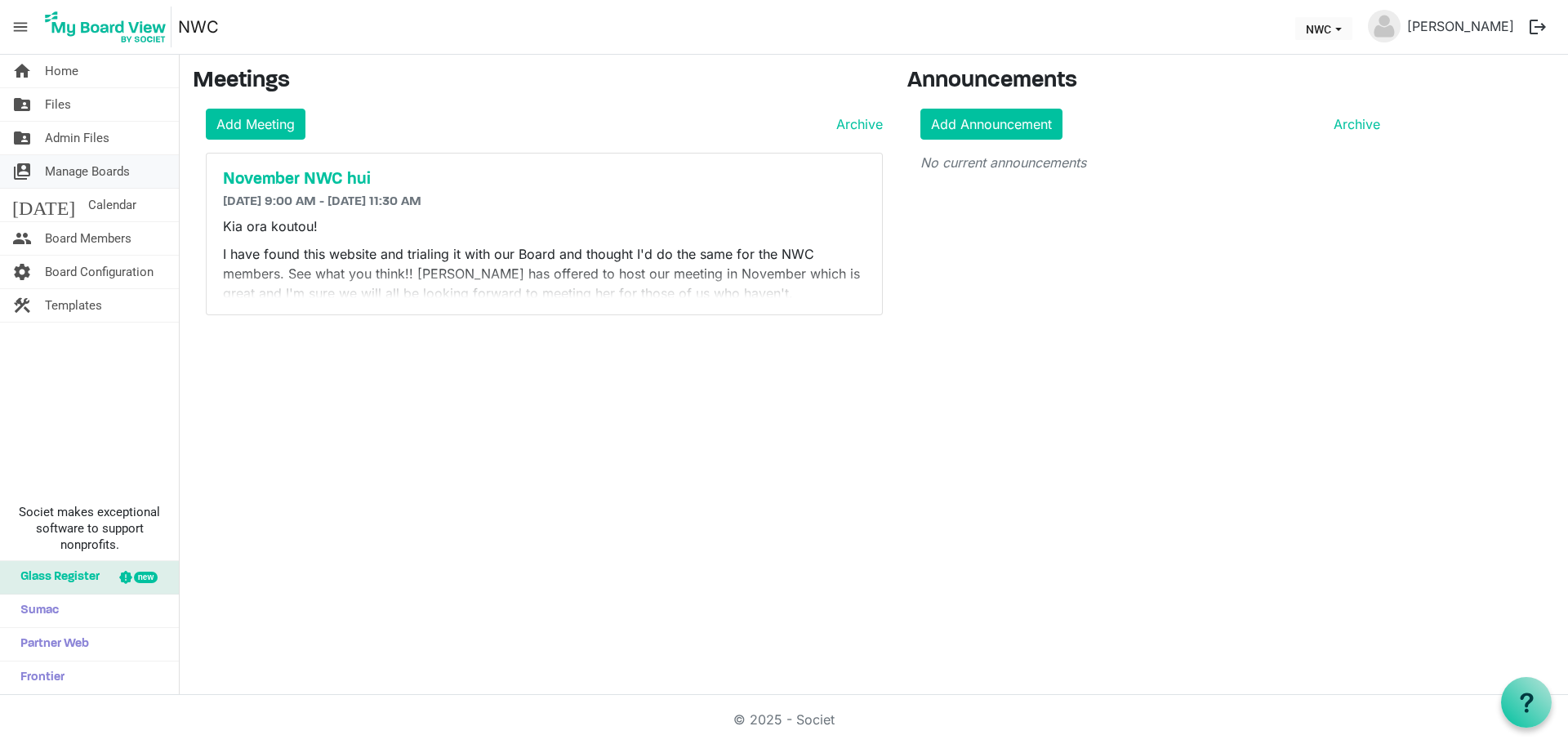
click at [45, 167] on span "Manage Boards" at bounding box center [87, 171] width 85 height 32
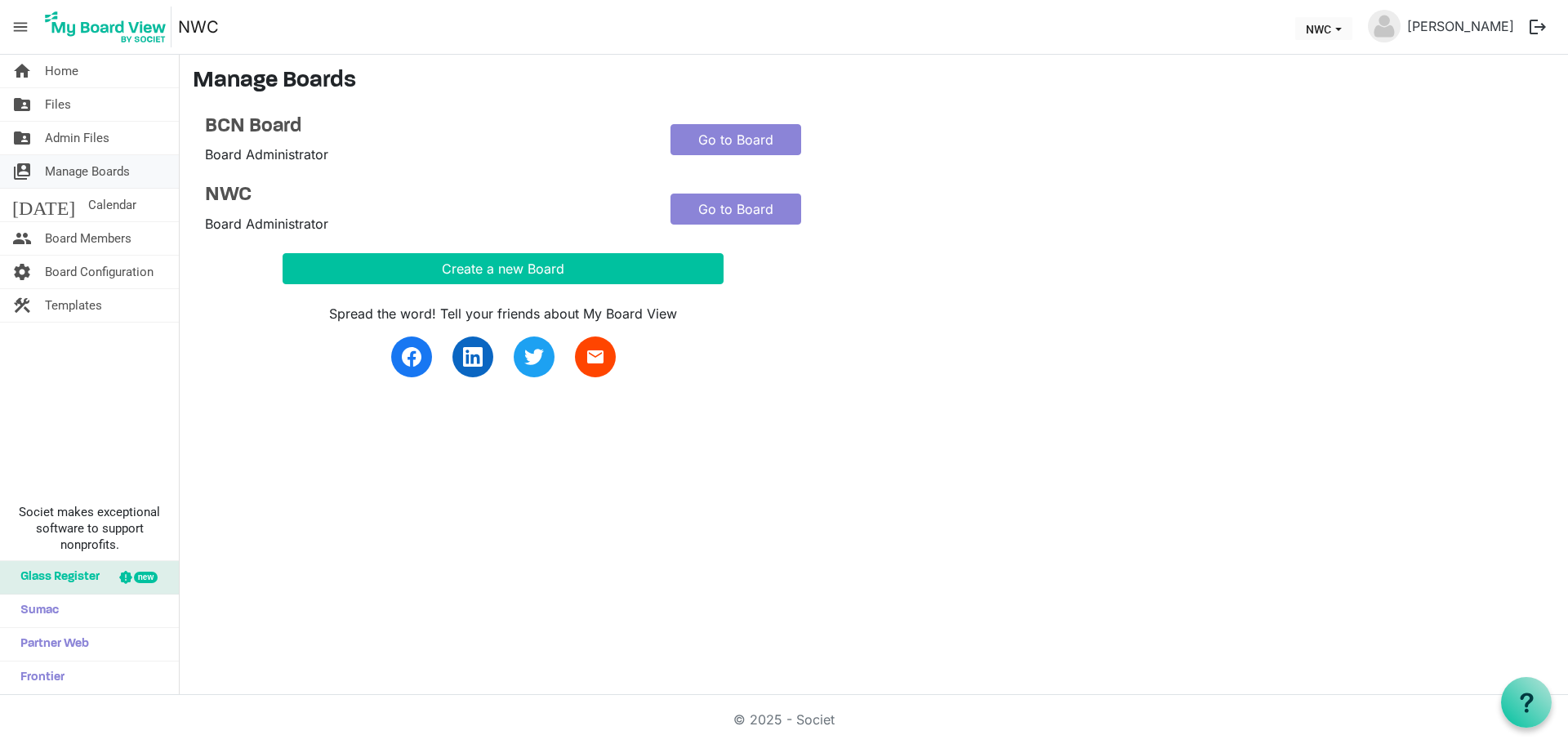
click at [17, 168] on span "switch_account" at bounding box center [22, 171] width 20 height 32
click at [1519, 707] on icon at bounding box center [1527, 703] width 21 height 21
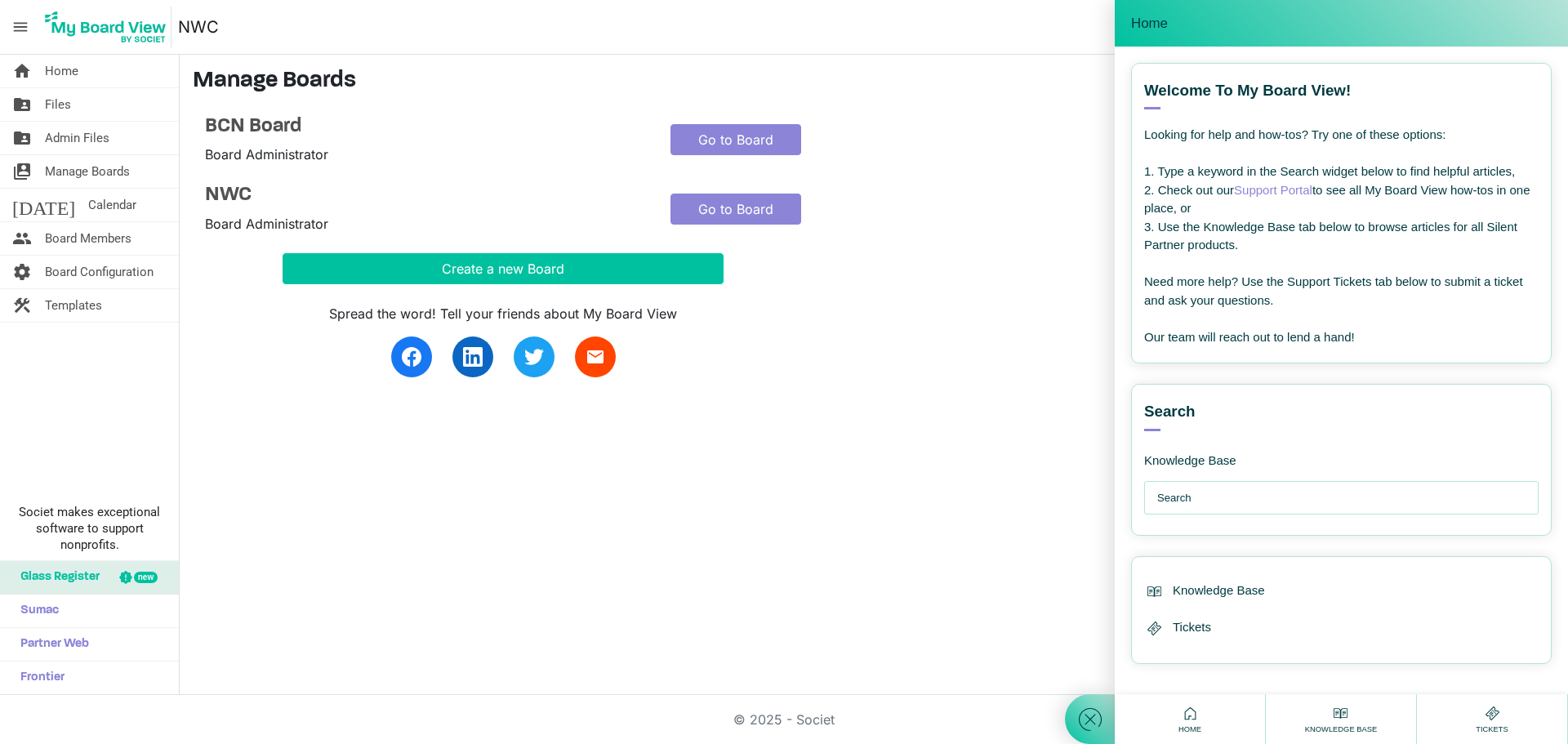
click at [1300, 191] on link "Support Portal" at bounding box center [1273, 189] width 78 height 14
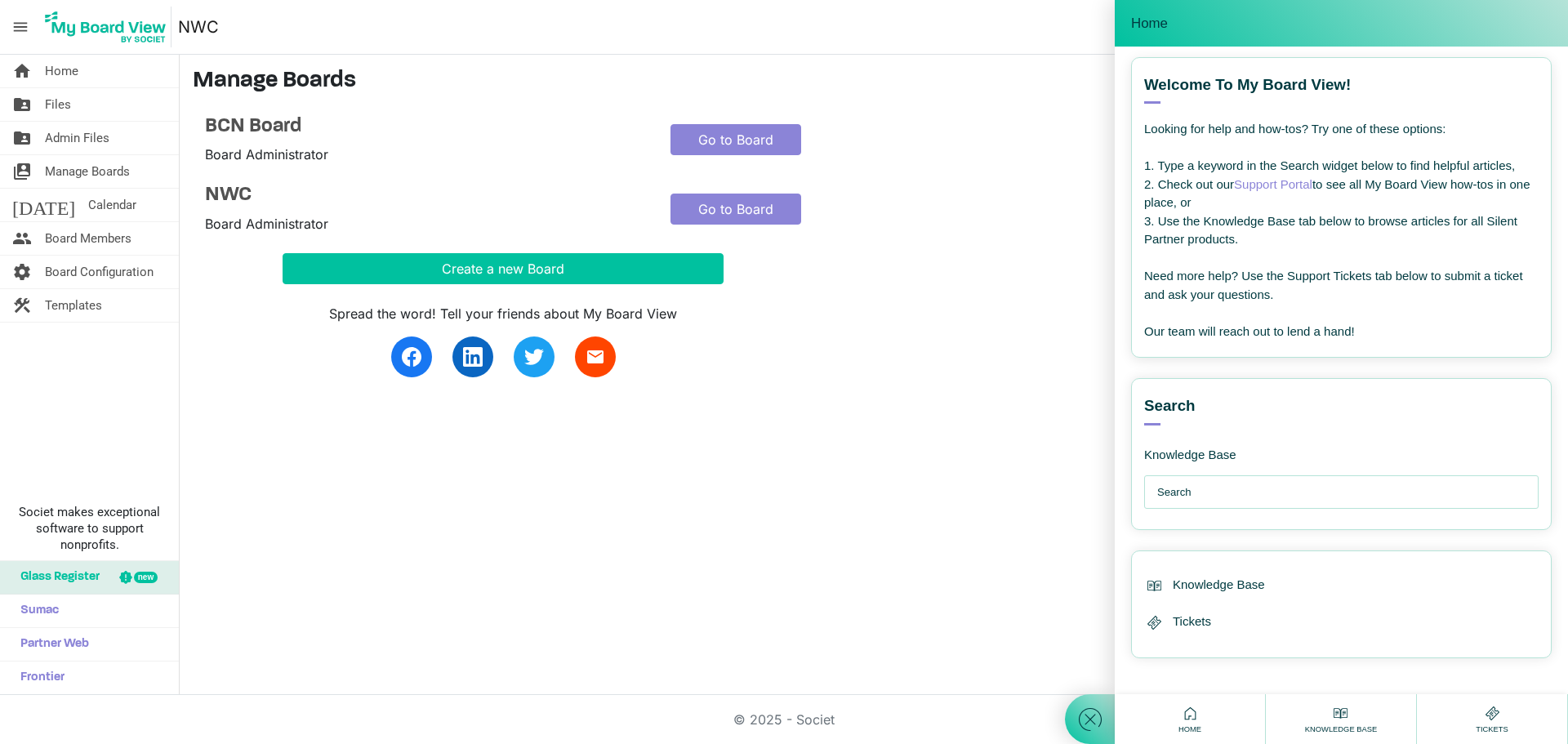
scroll to position [7, 0]
click at [1195, 618] on span "Tickets" at bounding box center [1191, 620] width 38 height 19
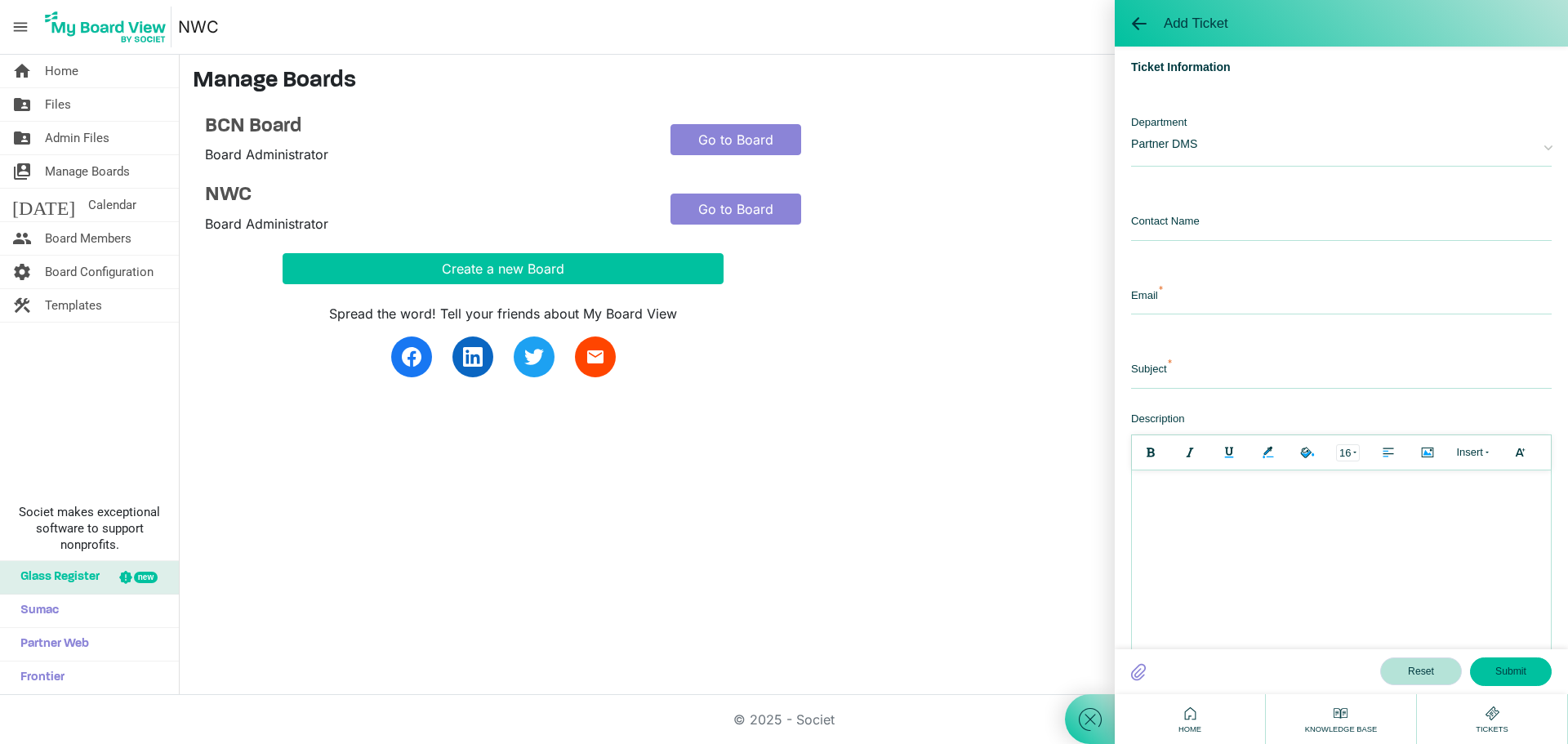
scroll to position [0, 0]
click at [1236, 216] on input "text" at bounding box center [1341, 223] width 421 height 35
type input "Lynda"
click at [1174, 301] on input "email" at bounding box center [1341, 297] width 421 height 35
type input "manager@belfastcommunitynetwork.org.nz"
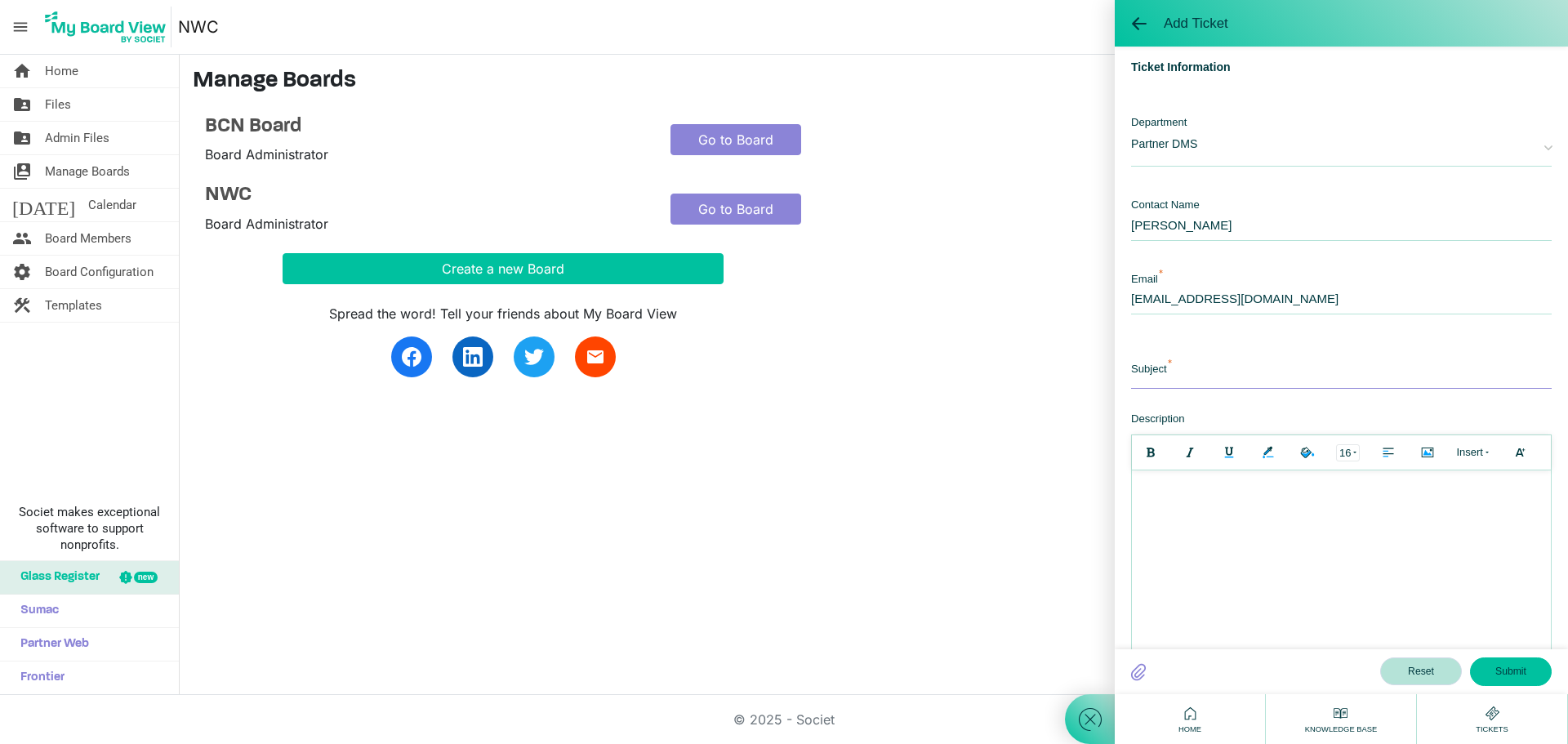
click at [1225, 378] on input "text" at bounding box center [1341, 371] width 421 height 35
type input "Delete a Board"
click at [1171, 491] on div at bounding box center [1341, 487] width 402 height 17
click at [1507, 672] on button "Submit" at bounding box center [1511, 670] width 81 height 27
click at [1524, 669] on button "Submit" at bounding box center [1511, 670] width 81 height 27
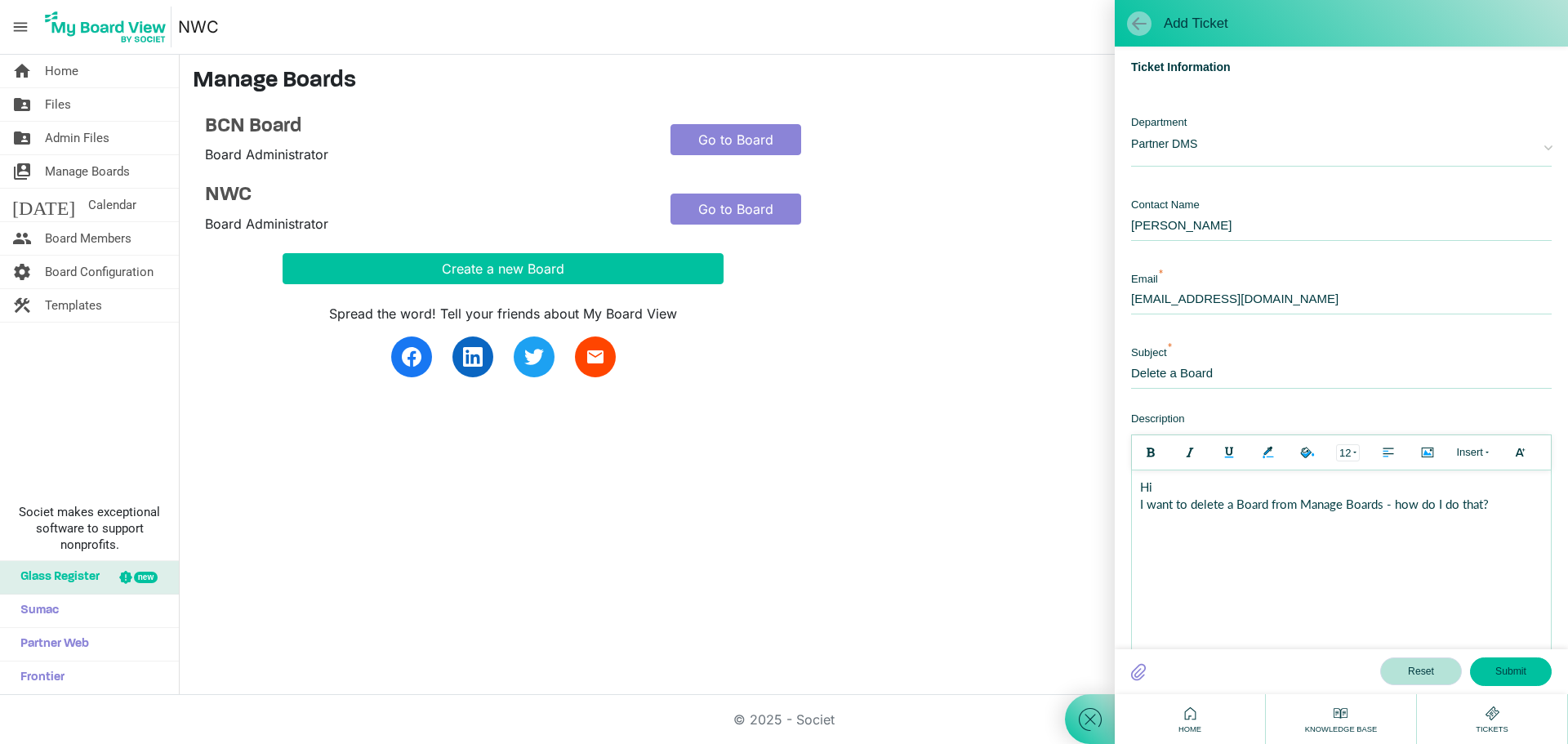
click at [1140, 22] on span at bounding box center [1139, 24] width 17 height 17
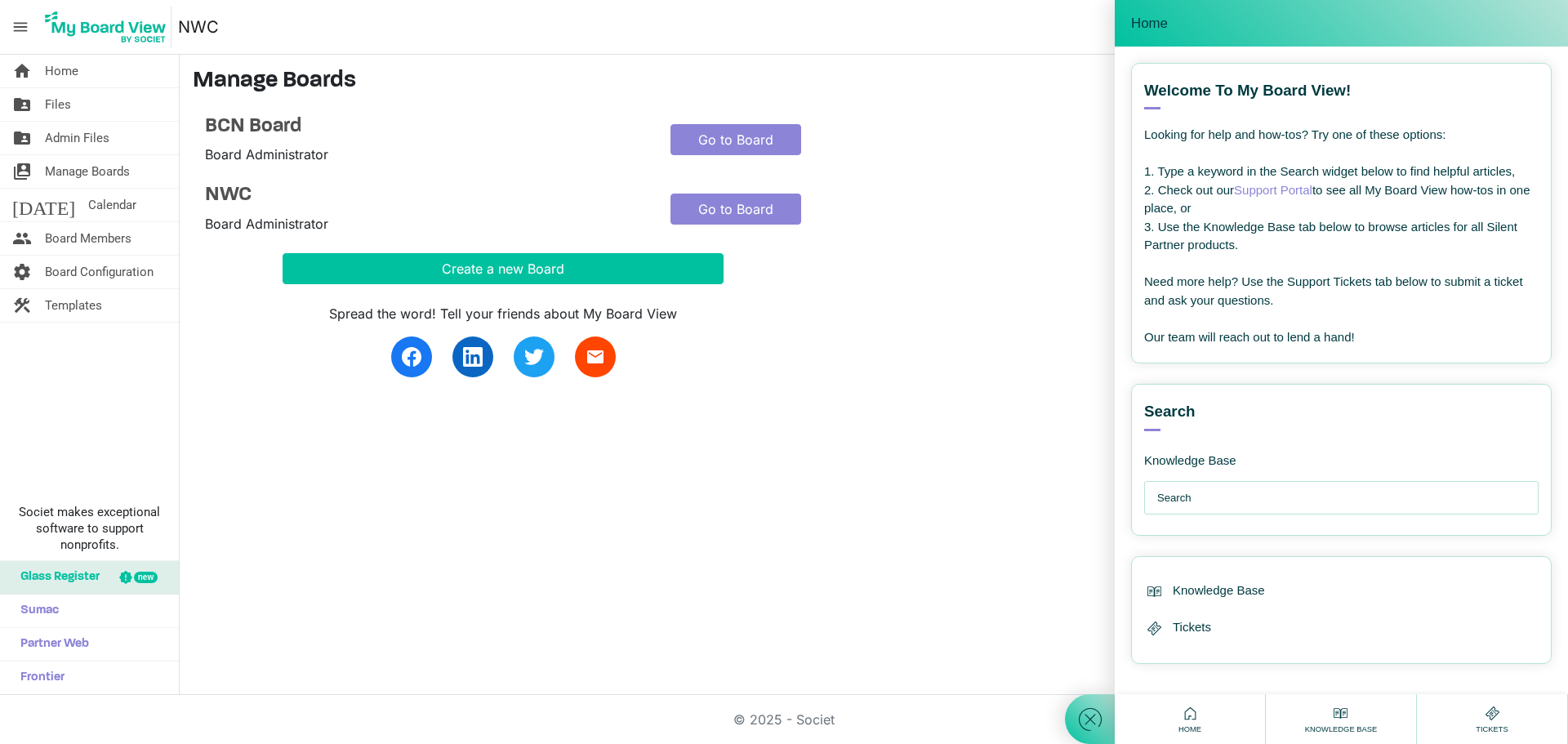
click at [1492, 712] on icon at bounding box center [1493, 713] width 21 height 21
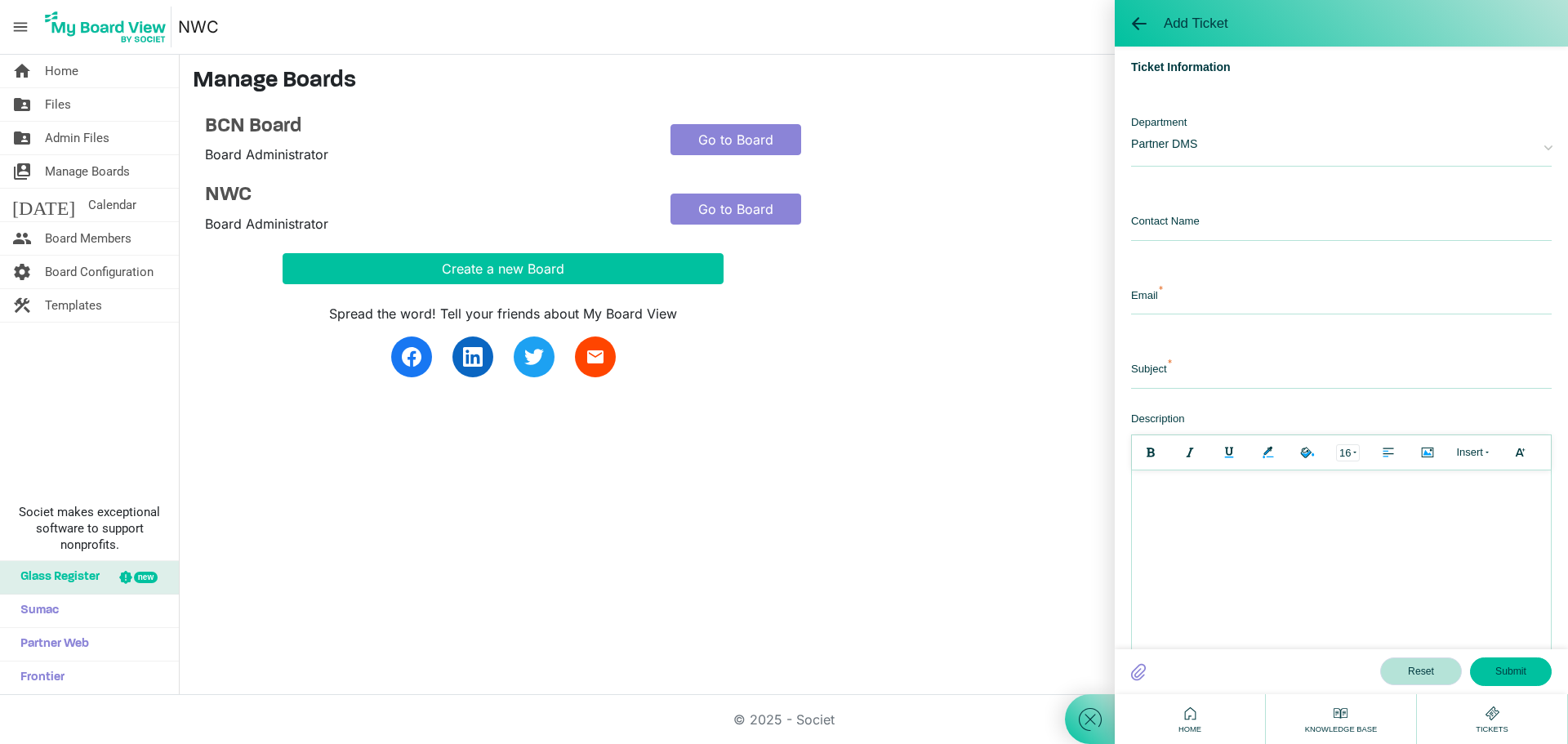
drag, startPoint x: 985, startPoint y: 446, endPoint x: 1020, endPoint y: 207, distance: 241.5
click at [981, 430] on div "home Home folder_shared Files folder_shared Admin Files switch_account Manage B…" at bounding box center [784, 375] width 1568 height 640
click at [932, 78] on h3 "Manage Boards" at bounding box center [874, 81] width 1362 height 27
click at [585, 455] on div "home Home folder_shared Files folder_shared Admin Files switch_account Manage B…" at bounding box center [784, 375] width 1568 height 640
click at [852, 332] on div "Spread the word! Tell your friends about My Board View email" at bounding box center [658, 331] width 931 height 93
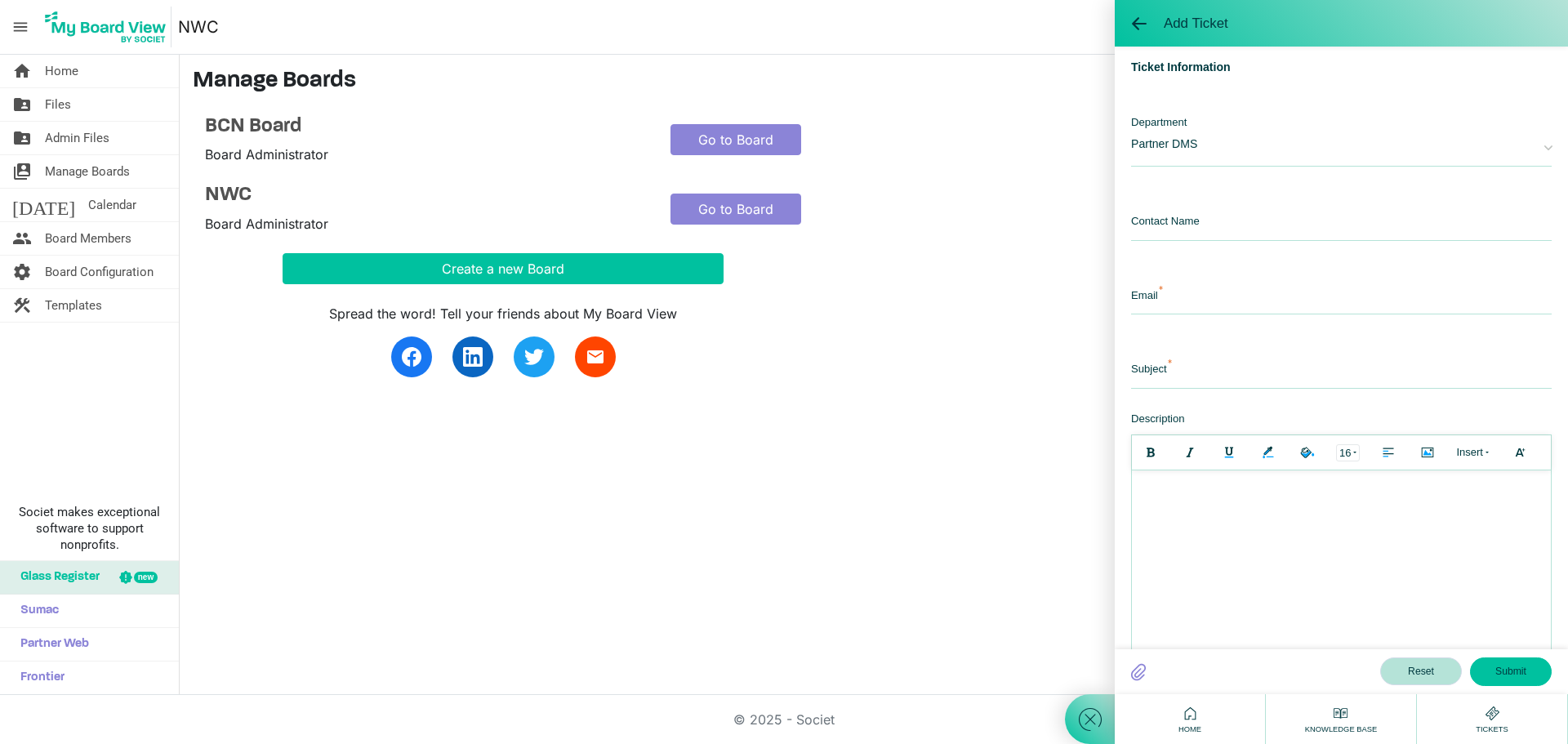
click at [950, 129] on div "BCN Board Board Administrator Go to Board" at bounding box center [658, 140] width 931 height 50
click at [459, 139] on div "BCN Board Board Administrator" at bounding box center [425, 140] width 465 height 50
click at [747, 207] on link "Go to Board" at bounding box center [735, 208] width 130 height 31
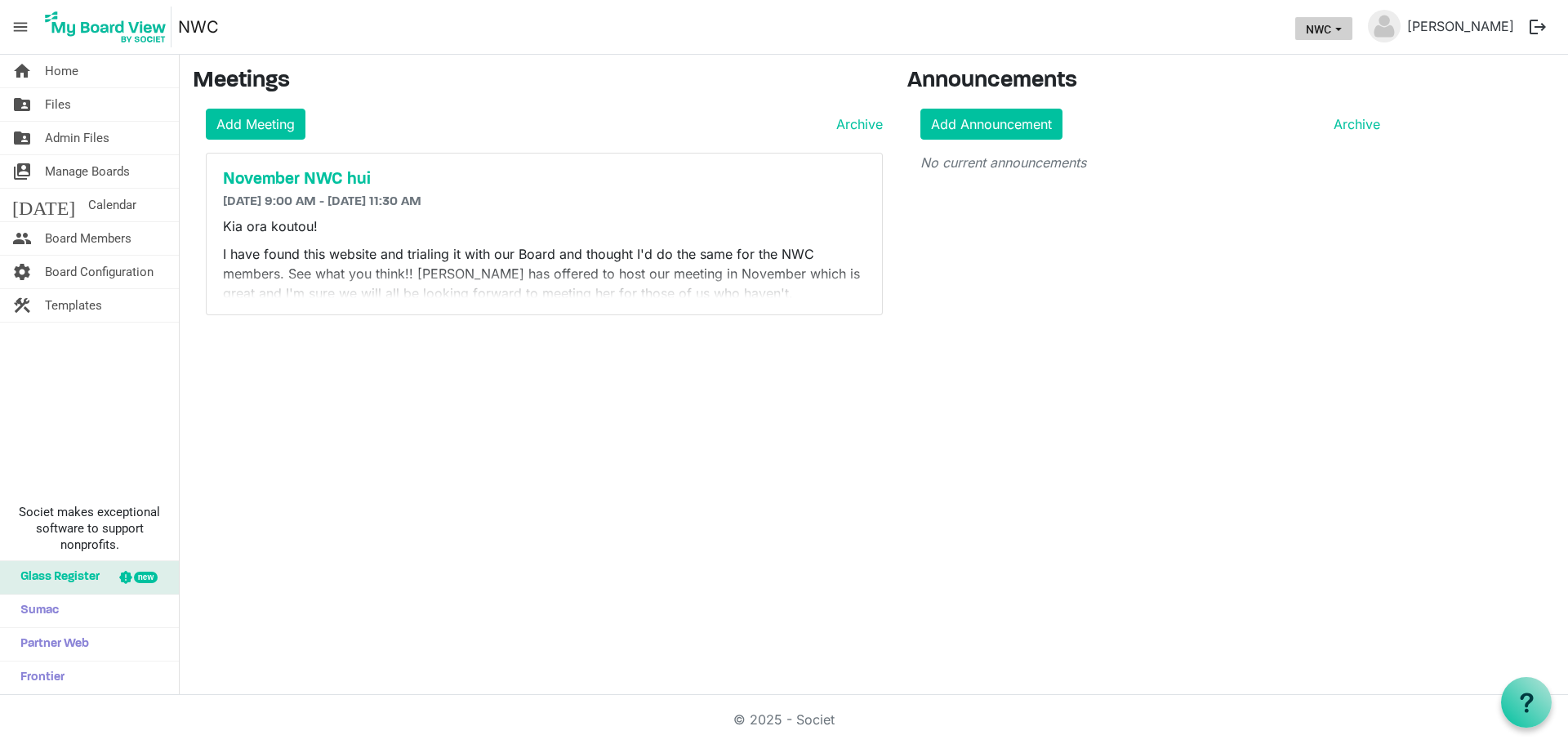
click at [1339, 28] on button "NWC" at bounding box center [1323, 29] width 57 height 23
drag, startPoint x: 1503, startPoint y: 30, endPoint x: 603, endPoint y: 338, distance: 951.2
click at [603, 338] on main "Meetings Add Meeting Archive November NWC hui [DATE] 9:00 AM - [DATE] 11:30 AM …" at bounding box center [874, 197] width 1388 height 286
click at [849, 123] on link "Archive" at bounding box center [856, 124] width 53 height 20
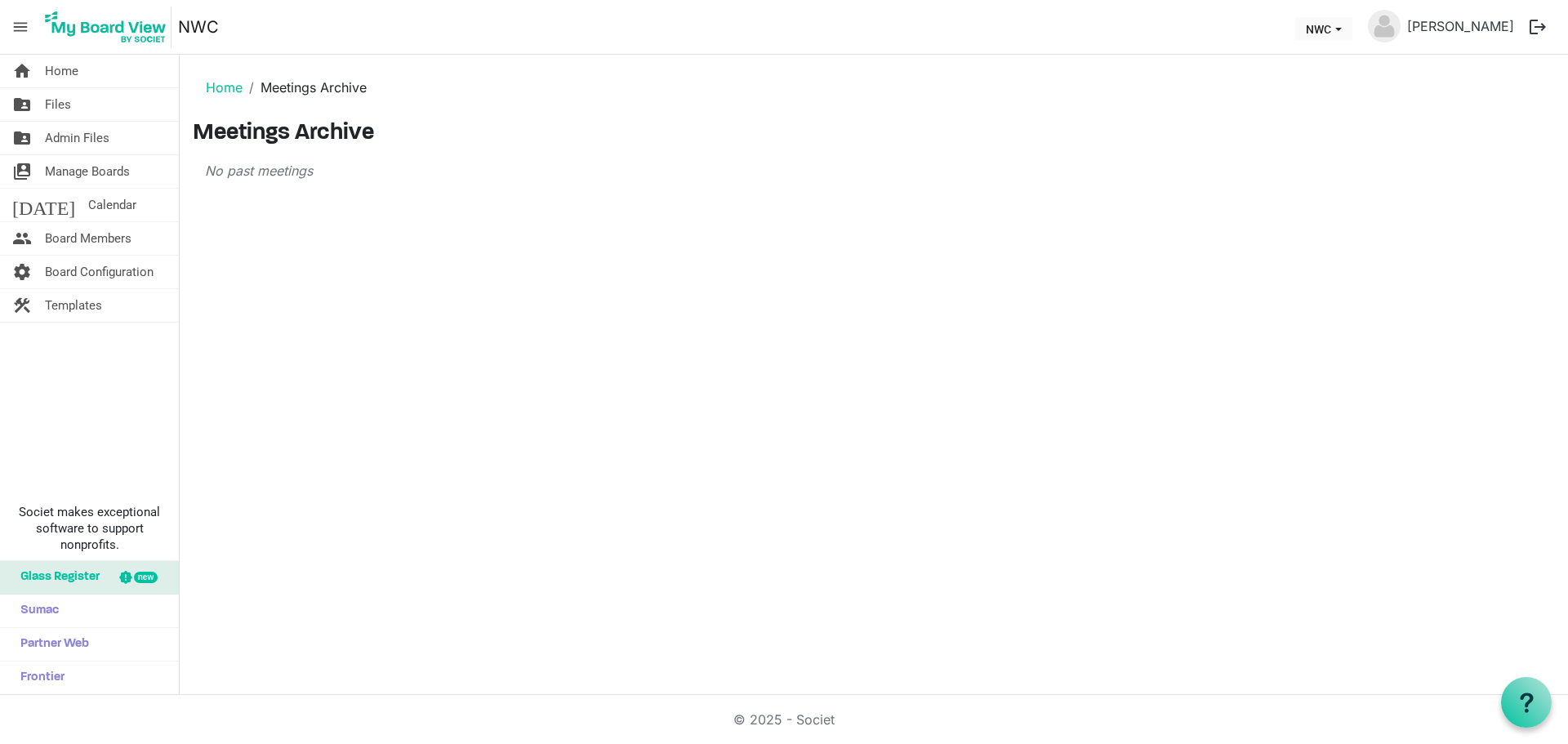
drag, startPoint x: 906, startPoint y: 607, endPoint x: 895, endPoint y: 593, distance: 17.8
click at [895, 593] on div "home Home folder_shared Files folder_shared Admin Files switch_account Manage B…" at bounding box center [784, 375] width 1568 height 640
